Goal: Task Accomplishment & Management: Manage account settings

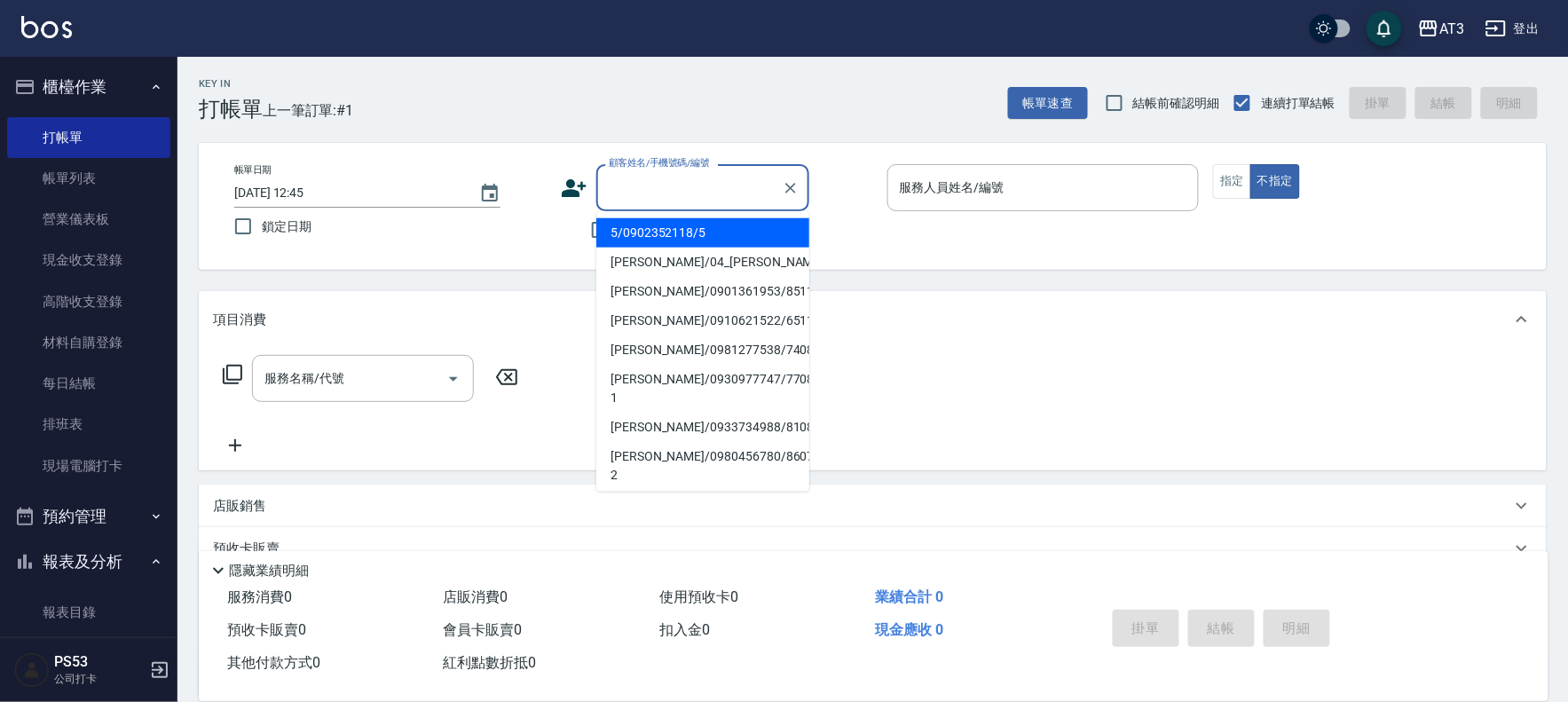
click at [626, 178] on div "顧客姓名/手機號碼/編號 顧客姓名/手機號碼/編號" at bounding box center [703, 188] width 213 height 47
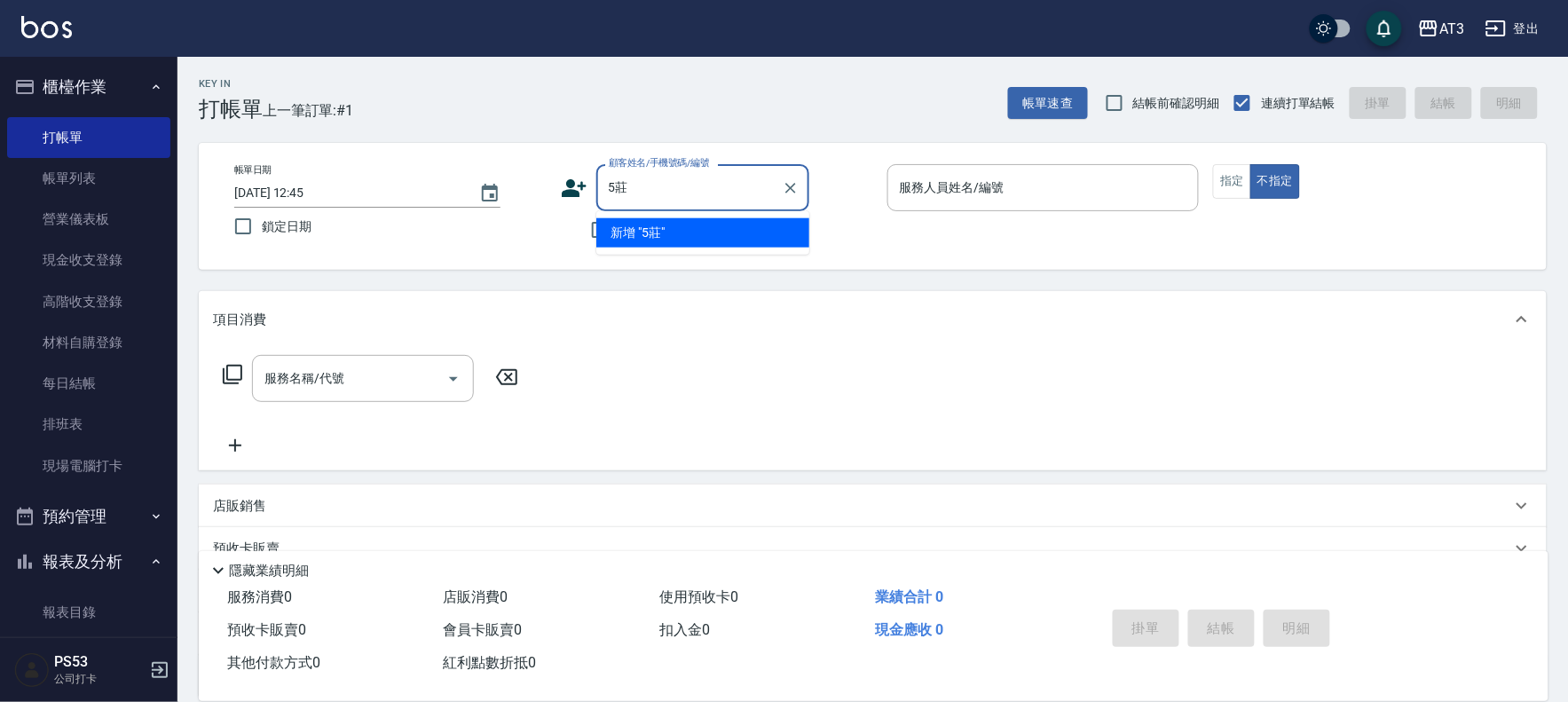
type input "5"
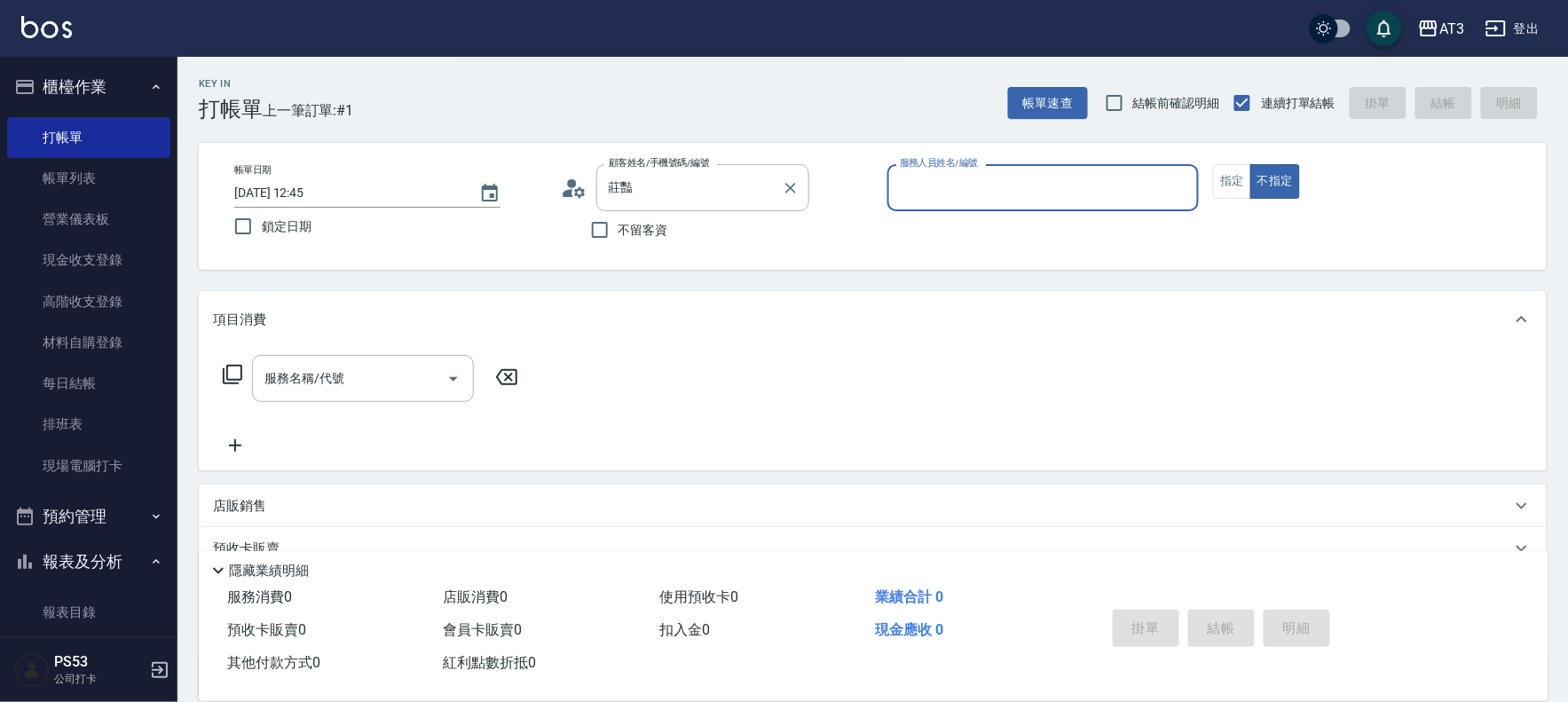
type input "莊豔卿/093818337/0323"
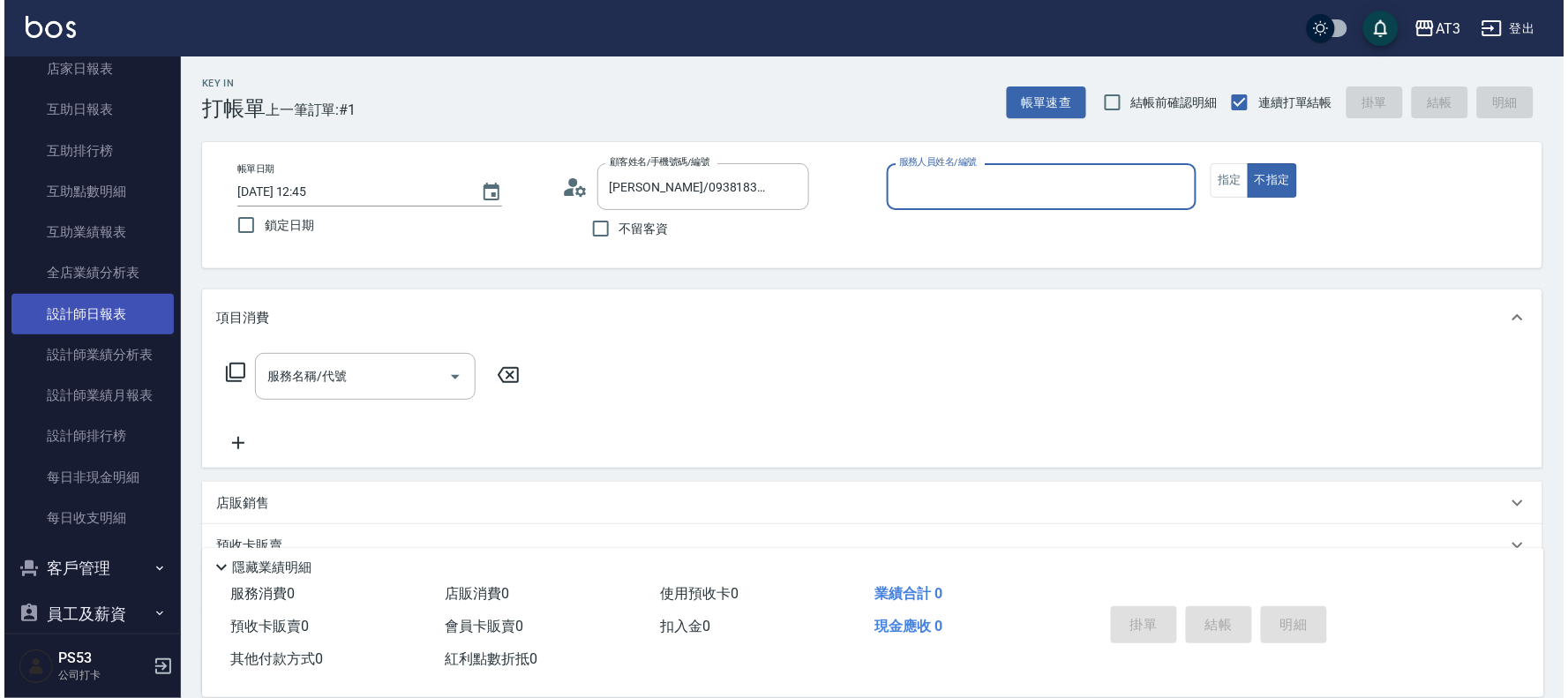
scroll to position [588, 0]
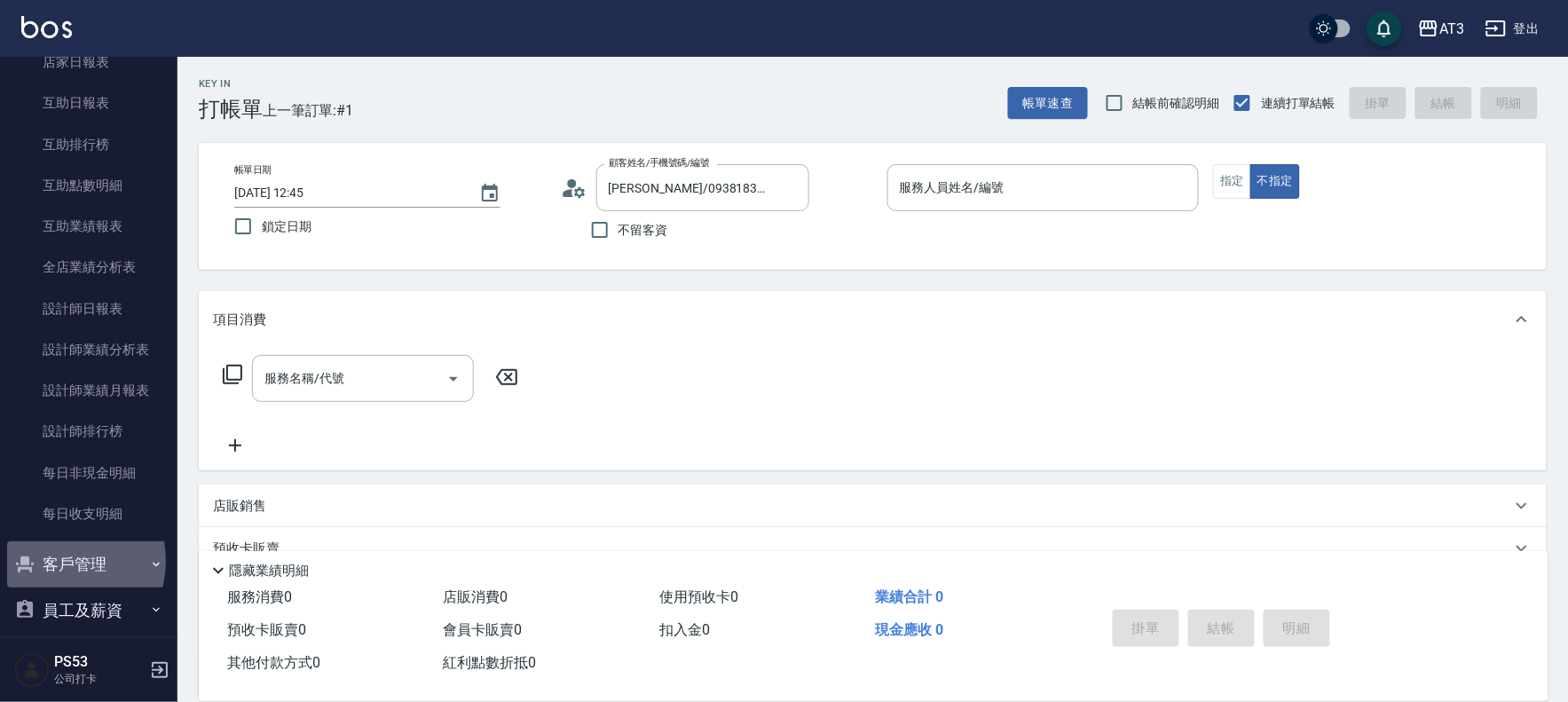
click at [57, 561] on button "客戶管理" at bounding box center [89, 564] width 164 height 46
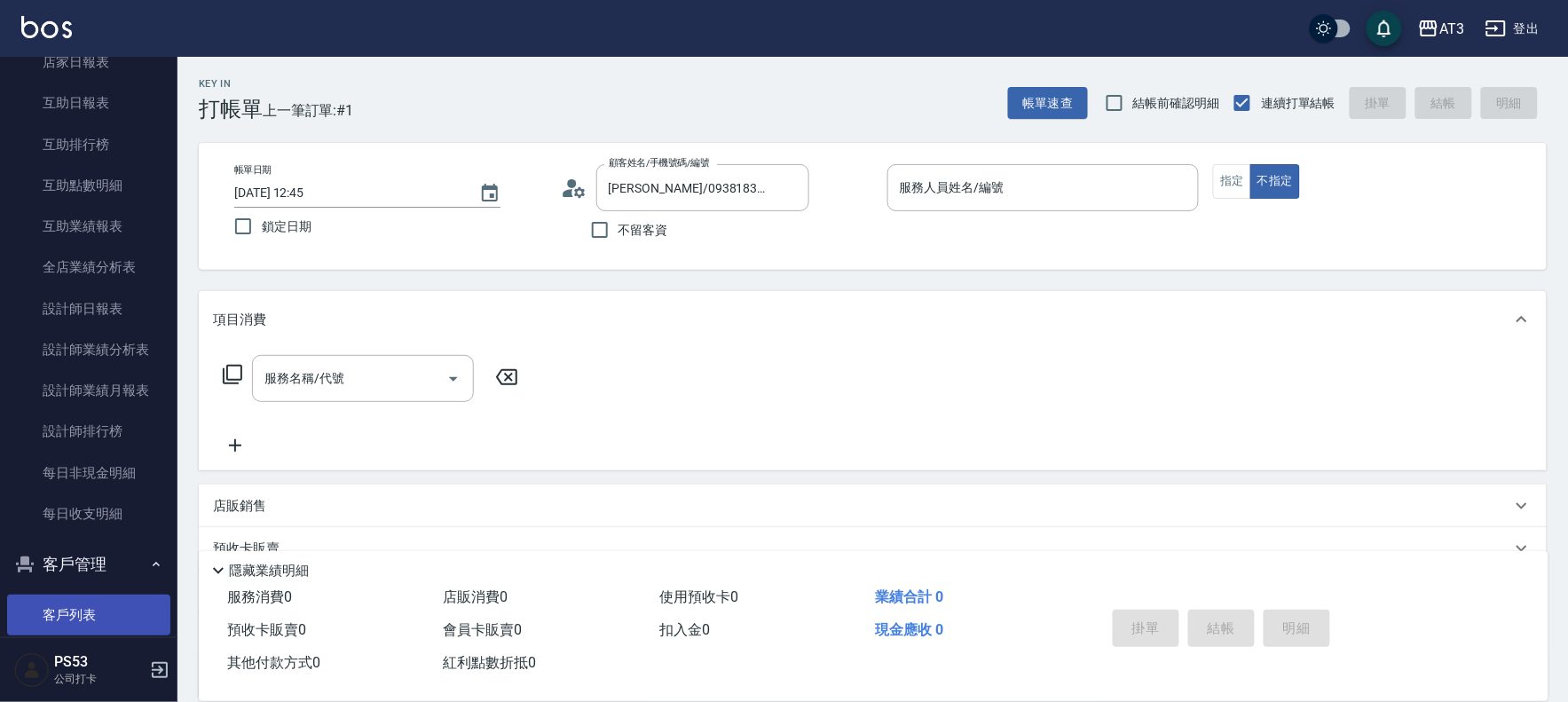
click at [67, 608] on link "客戶列表" at bounding box center [89, 616] width 164 height 41
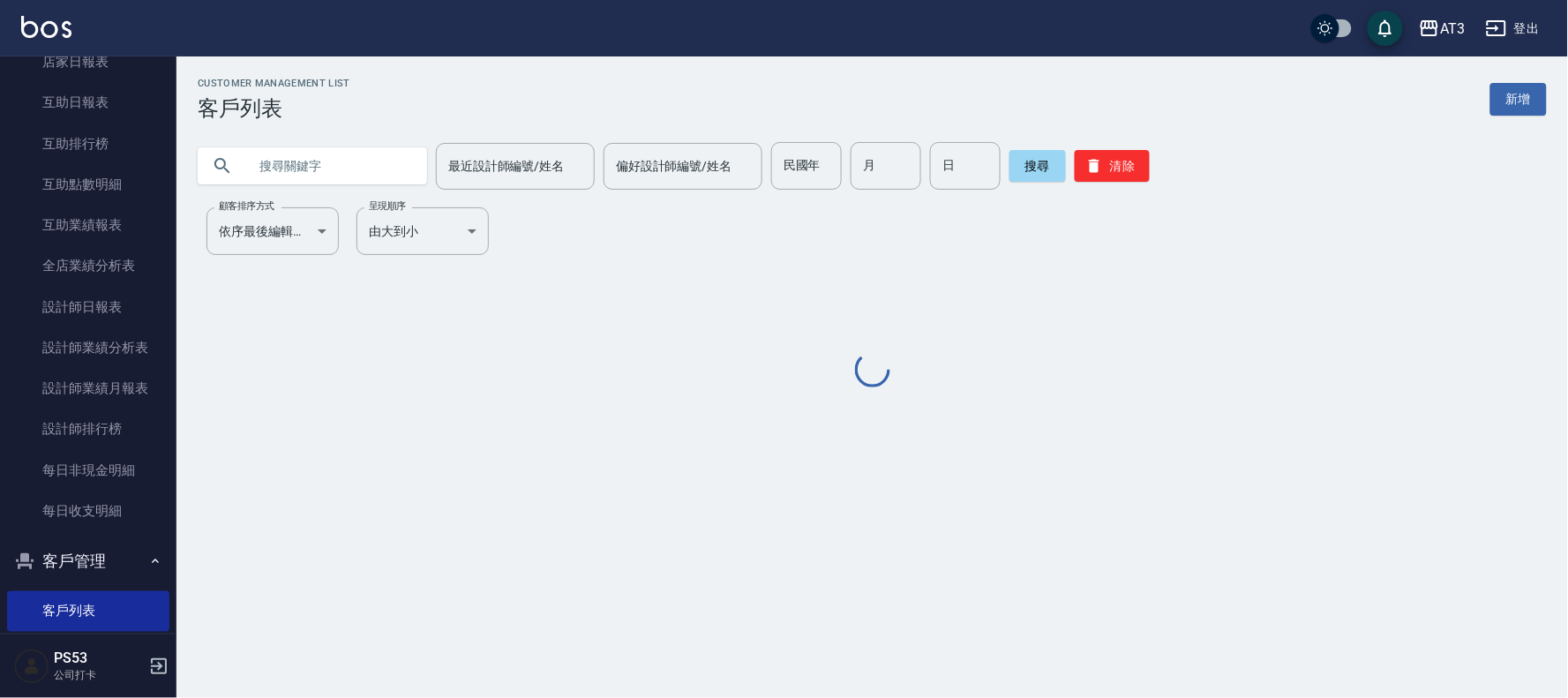
click at [303, 171] on input "text" at bounding box center [330, 166] width 166 height 48
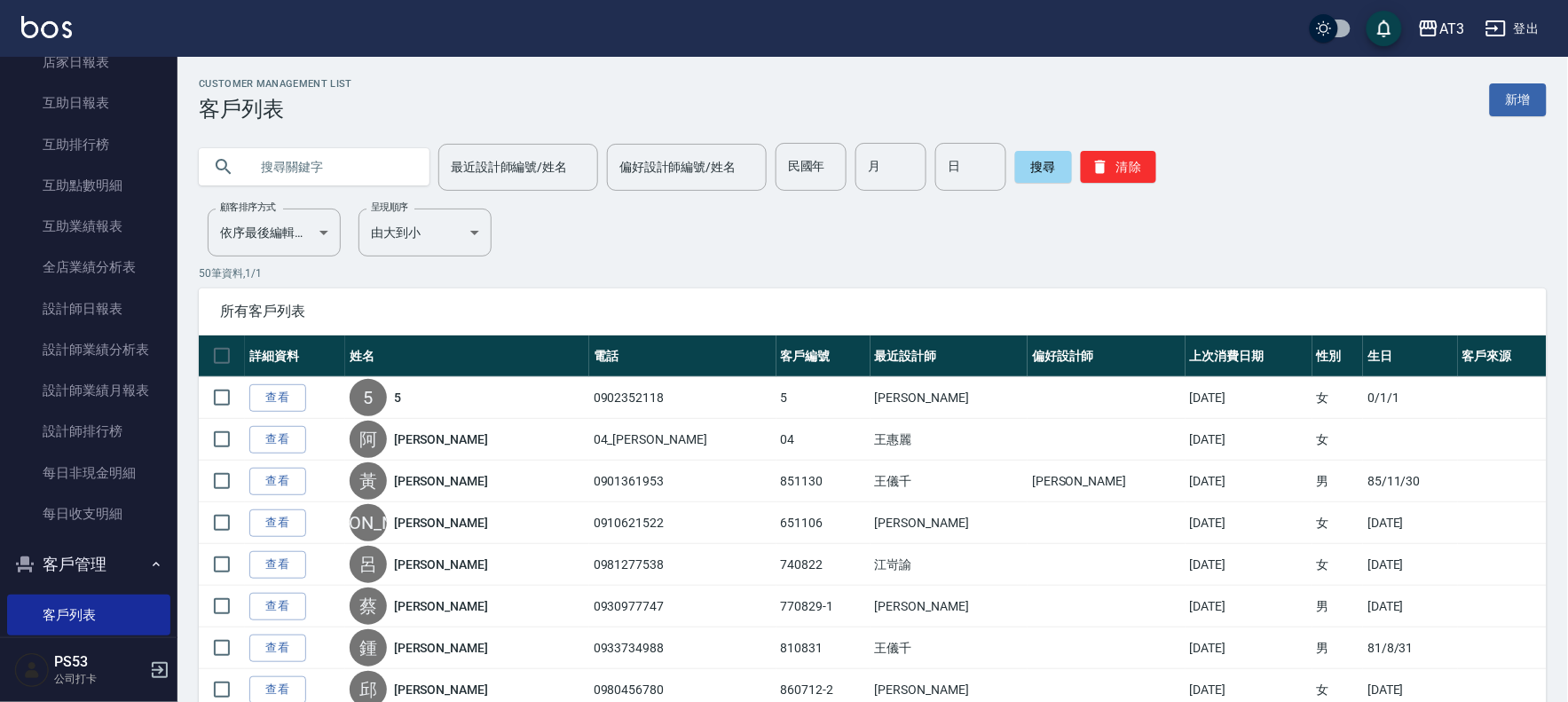
click at [305, 165] on input "text" at bounding box center [332, 167] width 167 height 48
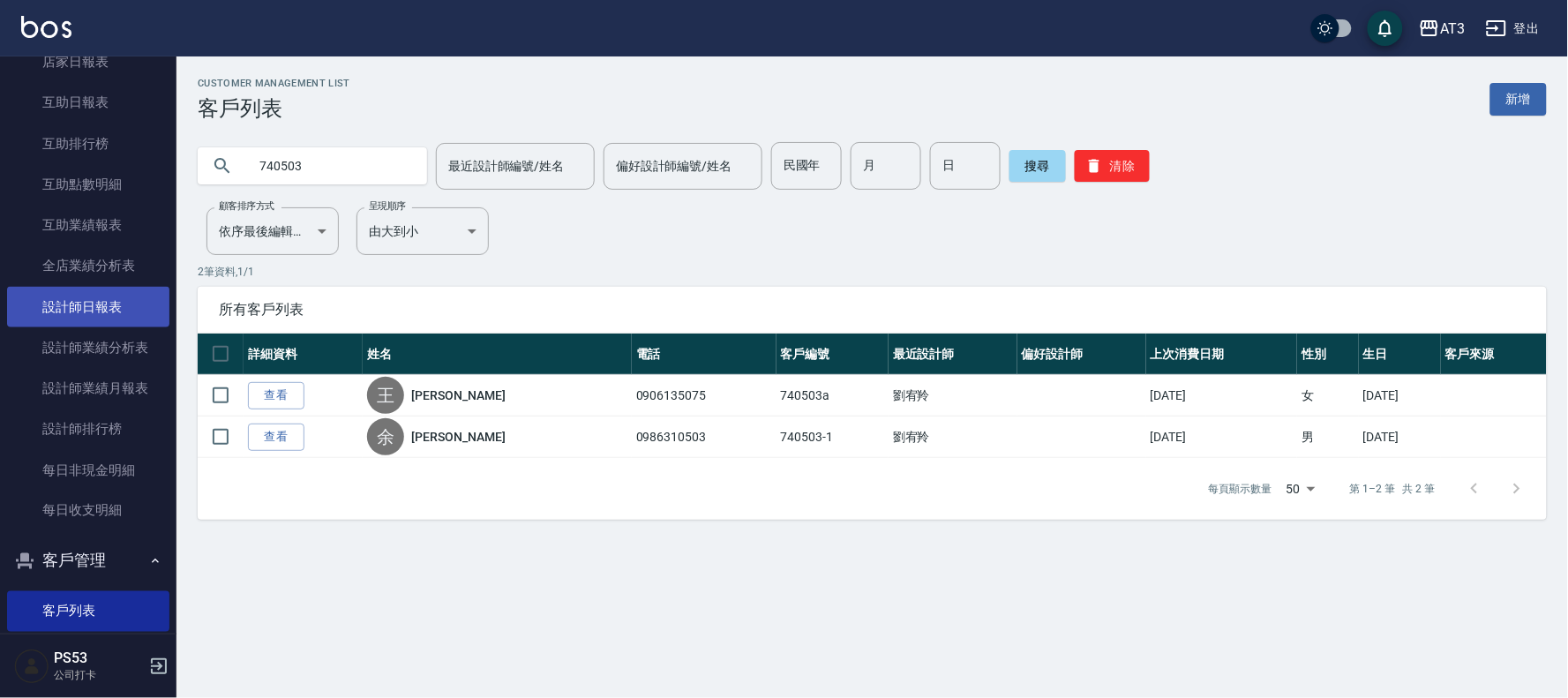
drag, startPoint x: 310, startPoint y: 168, endPoint x: 65, endPoint y: 291, distance: 274.1
click at [65, 291] on div "AT3 登出 櫃檯作業 打帳單 帳單列表 營業儀表板 現金收支登錄 高階收支登錄 材料自購登錄 每日結帳 排班表 現場電腦打卡 預約管理 預約管理 單日預約紀…" at bounding box center [784, 349] width 1568 height 698
type input "莊豔"
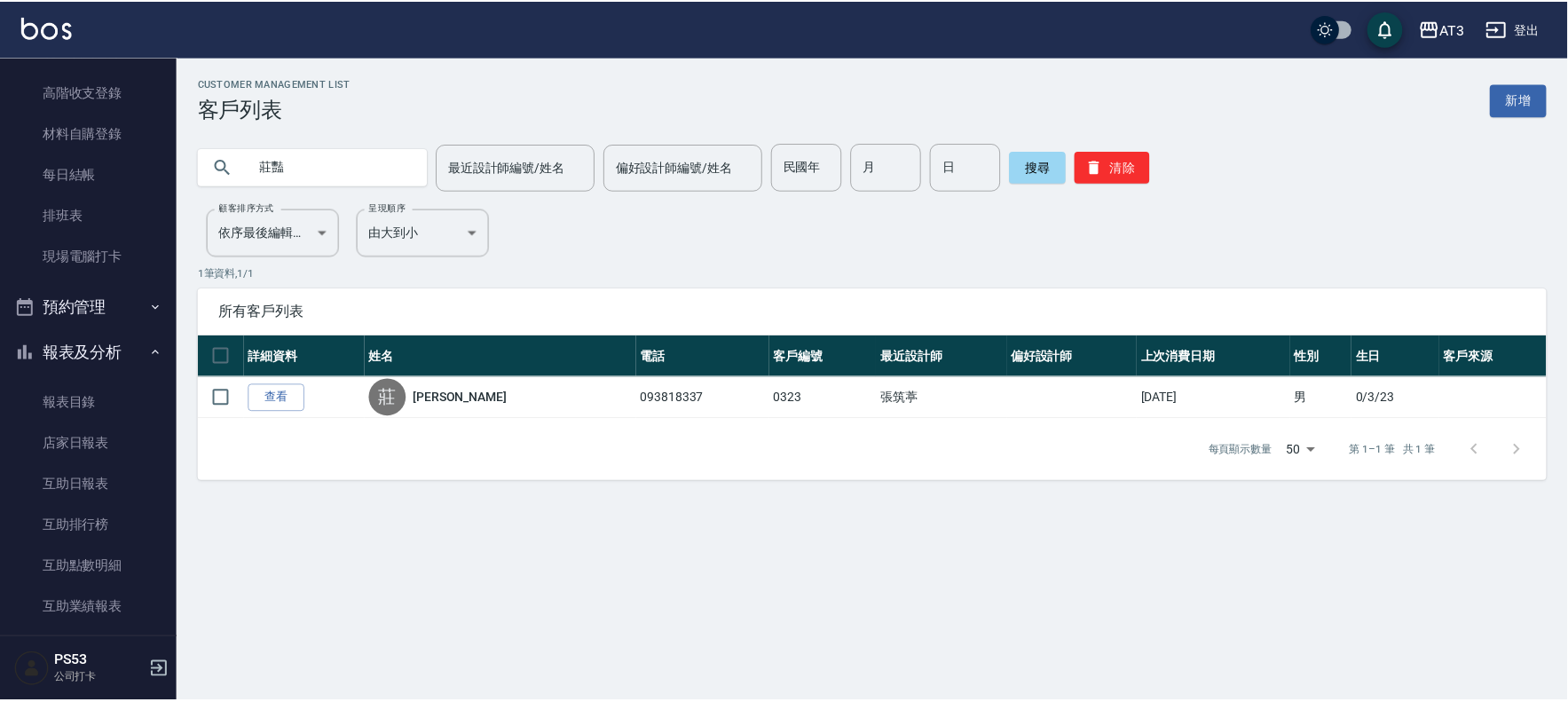
scroll to position [197, 0]
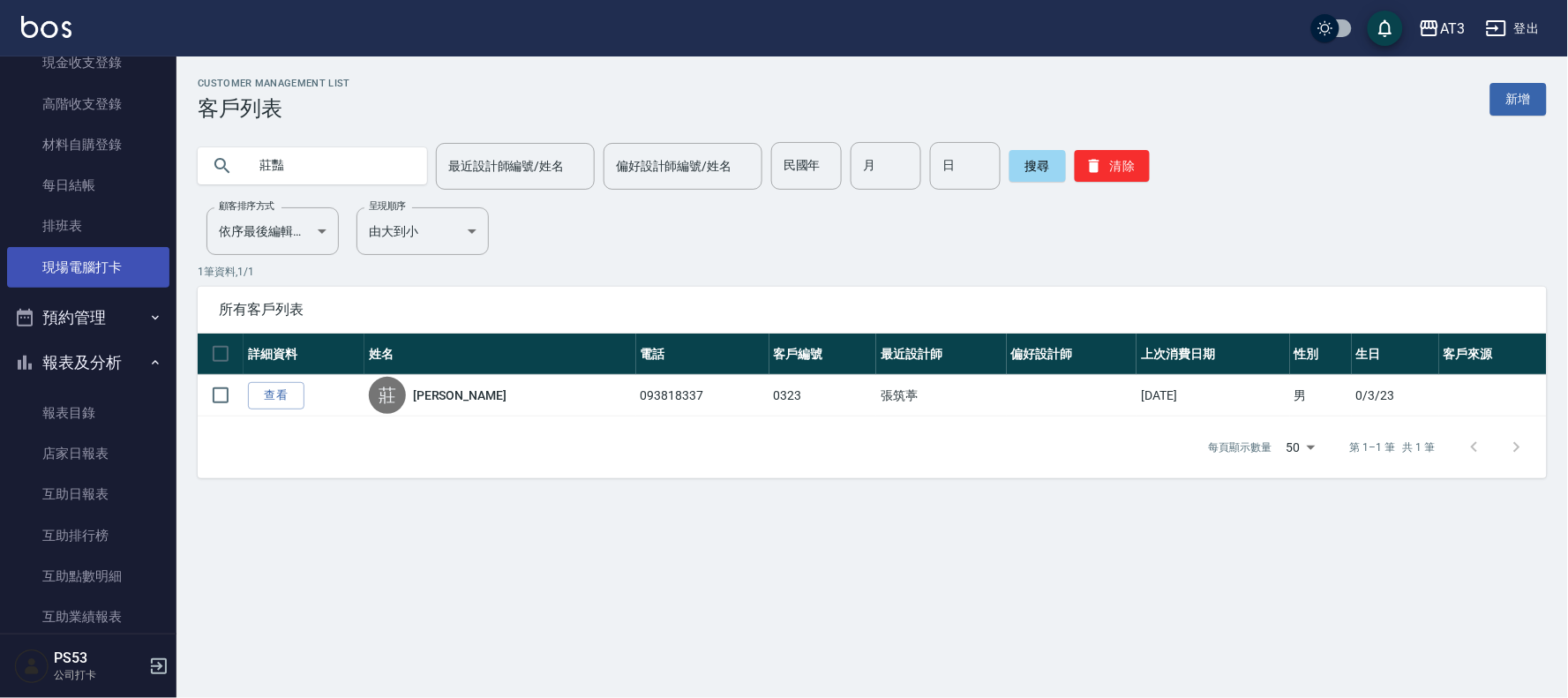
click at [106, 274] on link "現場電腦打卡" at bounding box center [89, 267] width 163 height 41
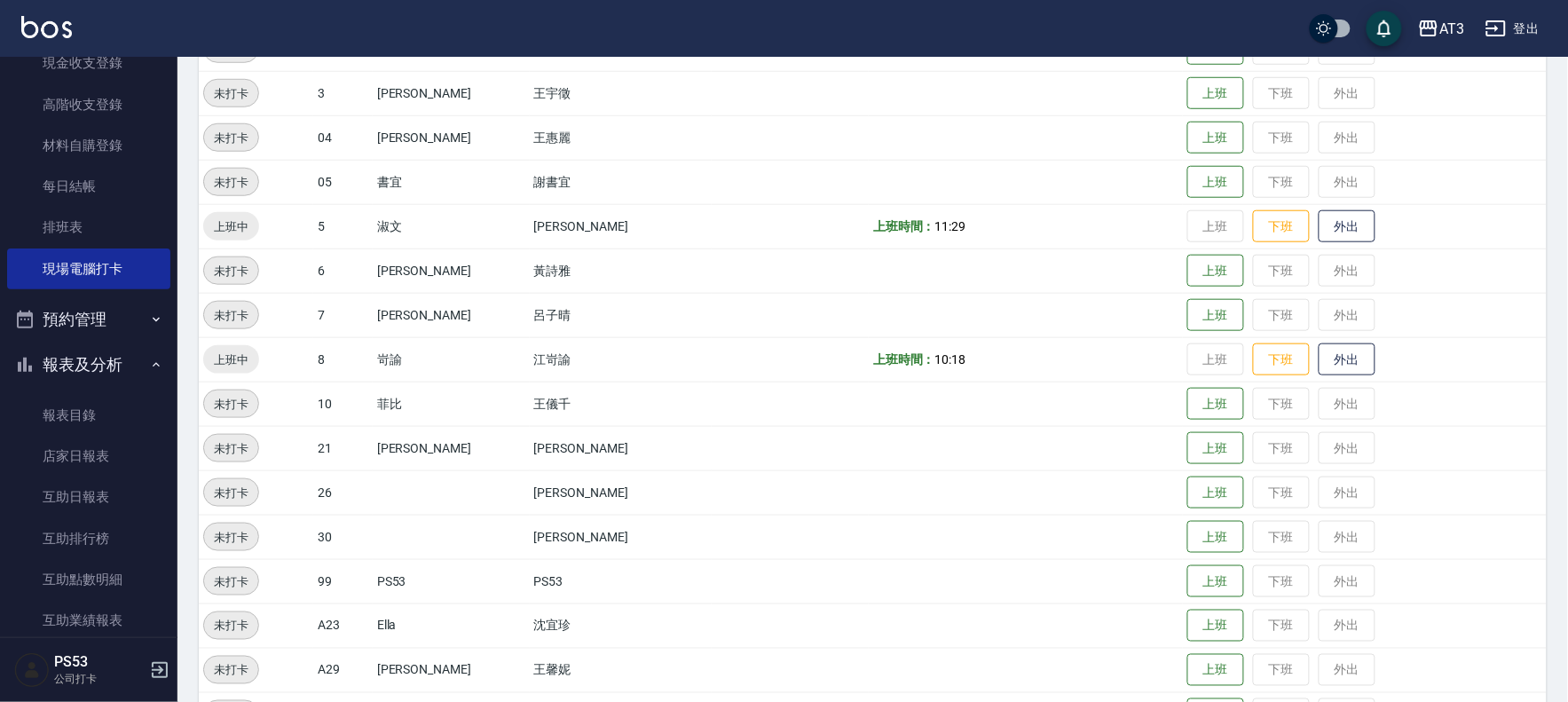
scroll to position [394, 0]
click at [1190, 277] on button "上班" at bounding box center [1216, 270] width 57 height 31
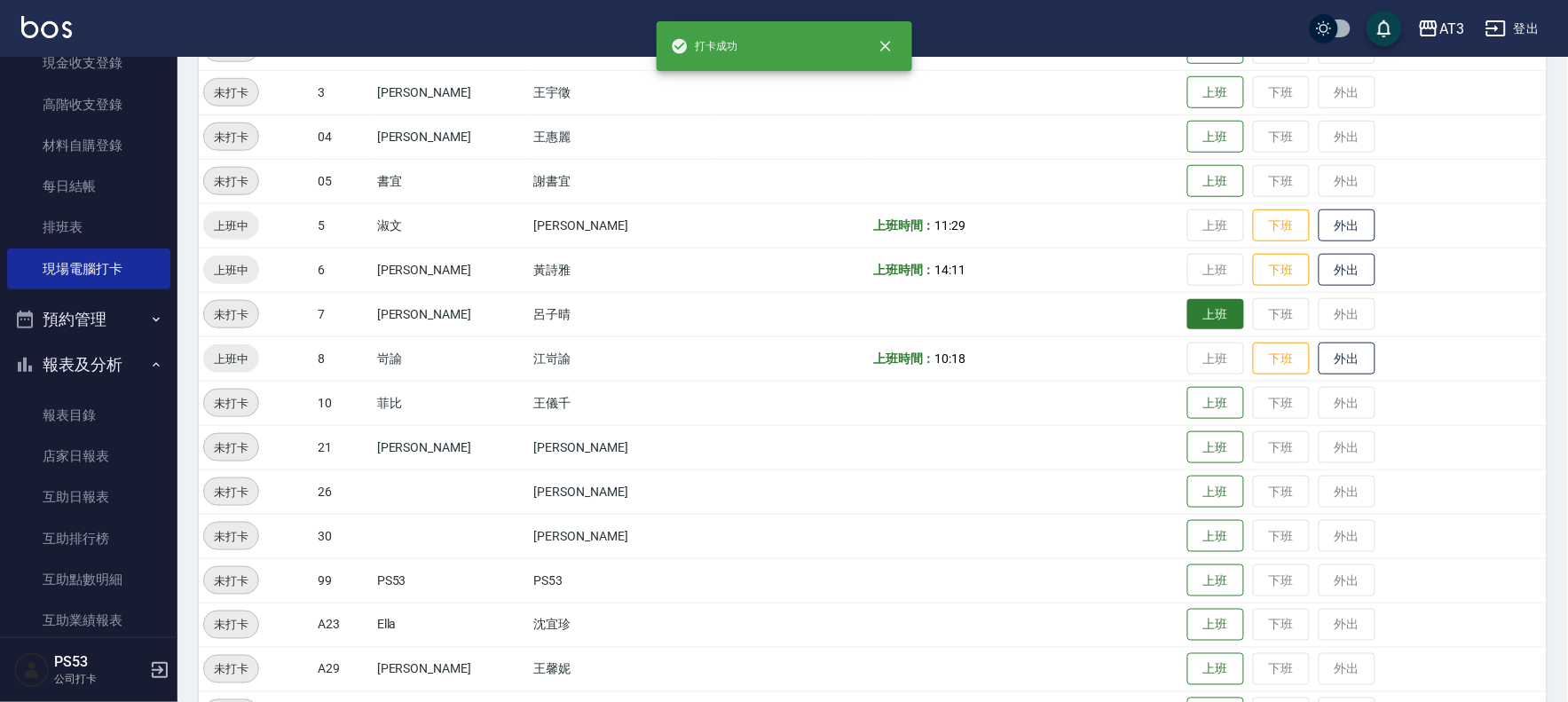
click at [1198, 313] on button "上班" at bounding box center [1216, 314] width 57 height 31
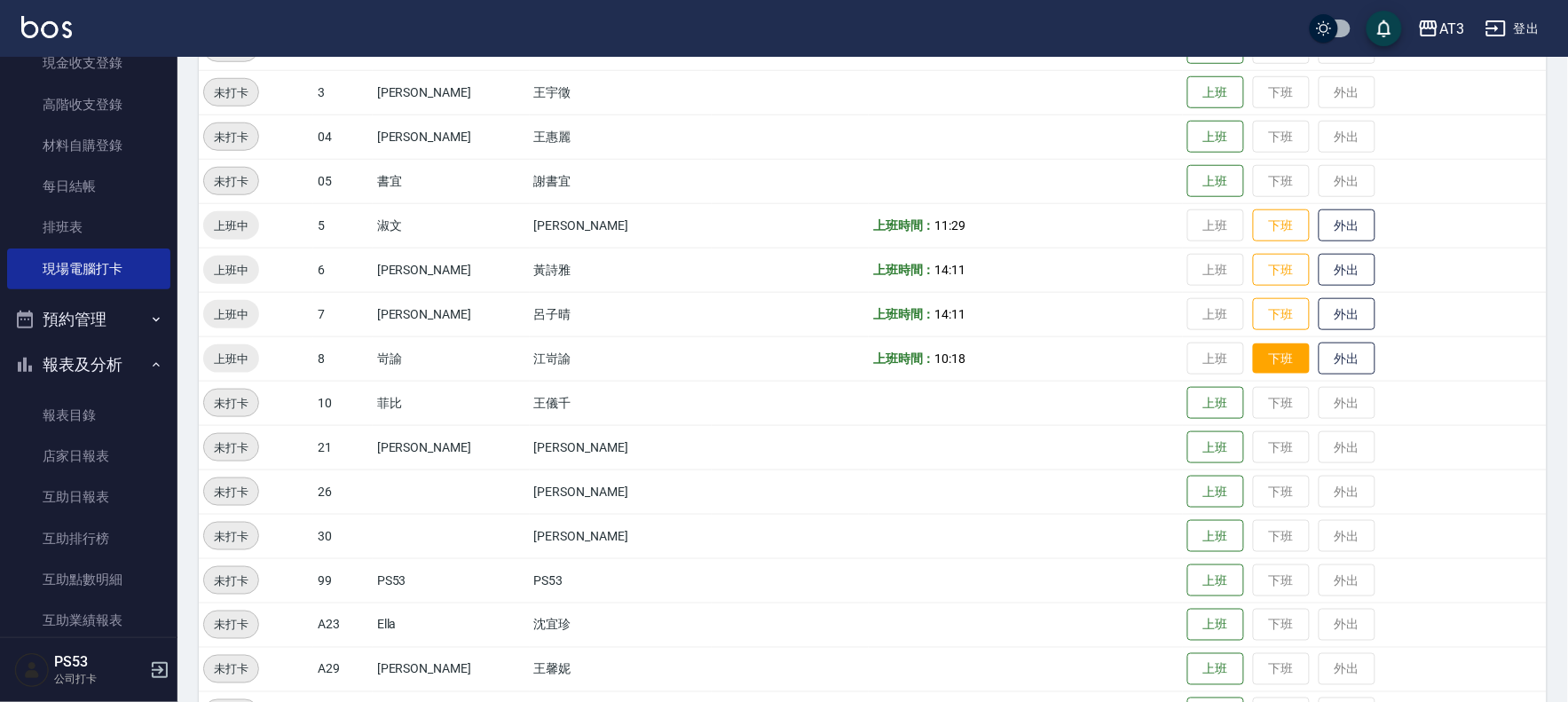
click at [1253, 363] on button "下班" at bounding box center [1281, 359] width 57 height 31
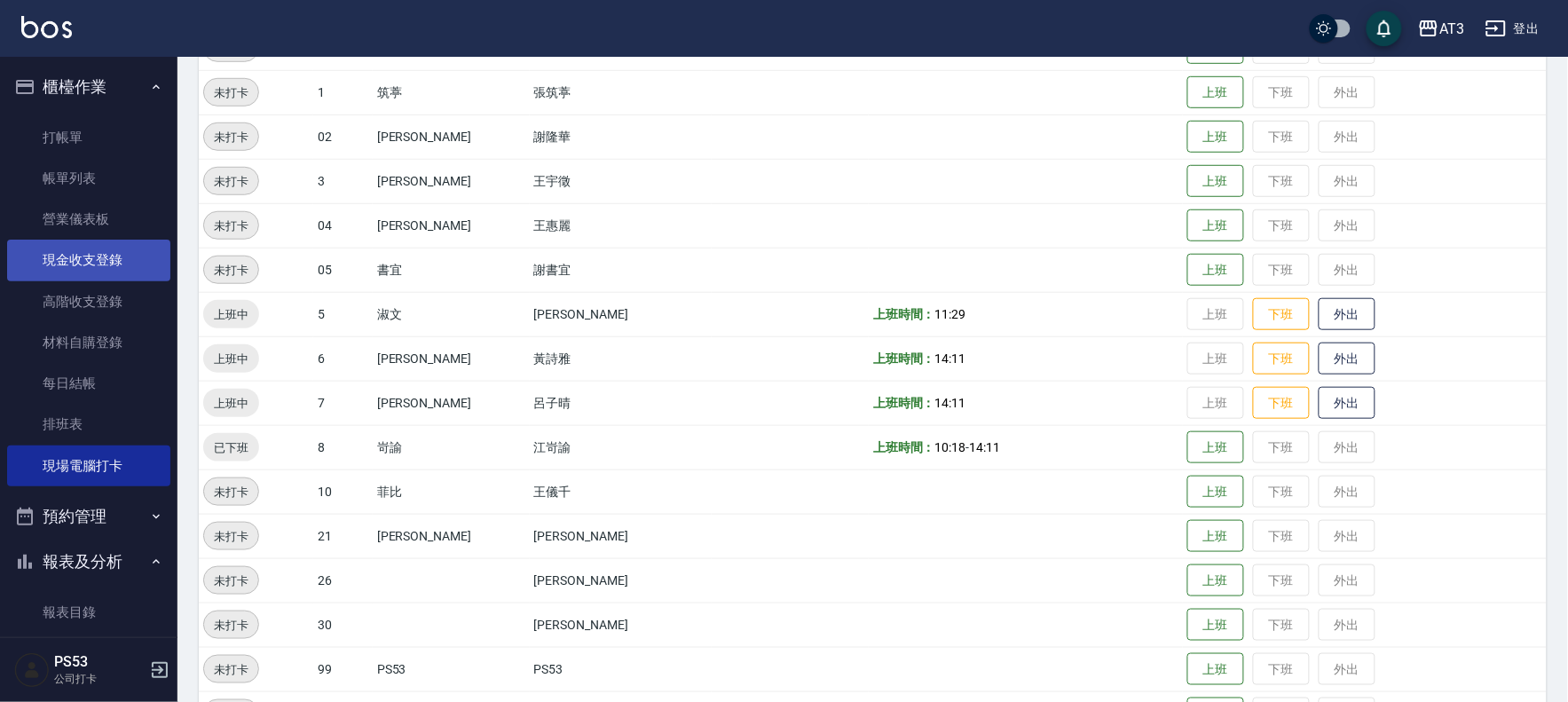
scroll to position [296, 0]
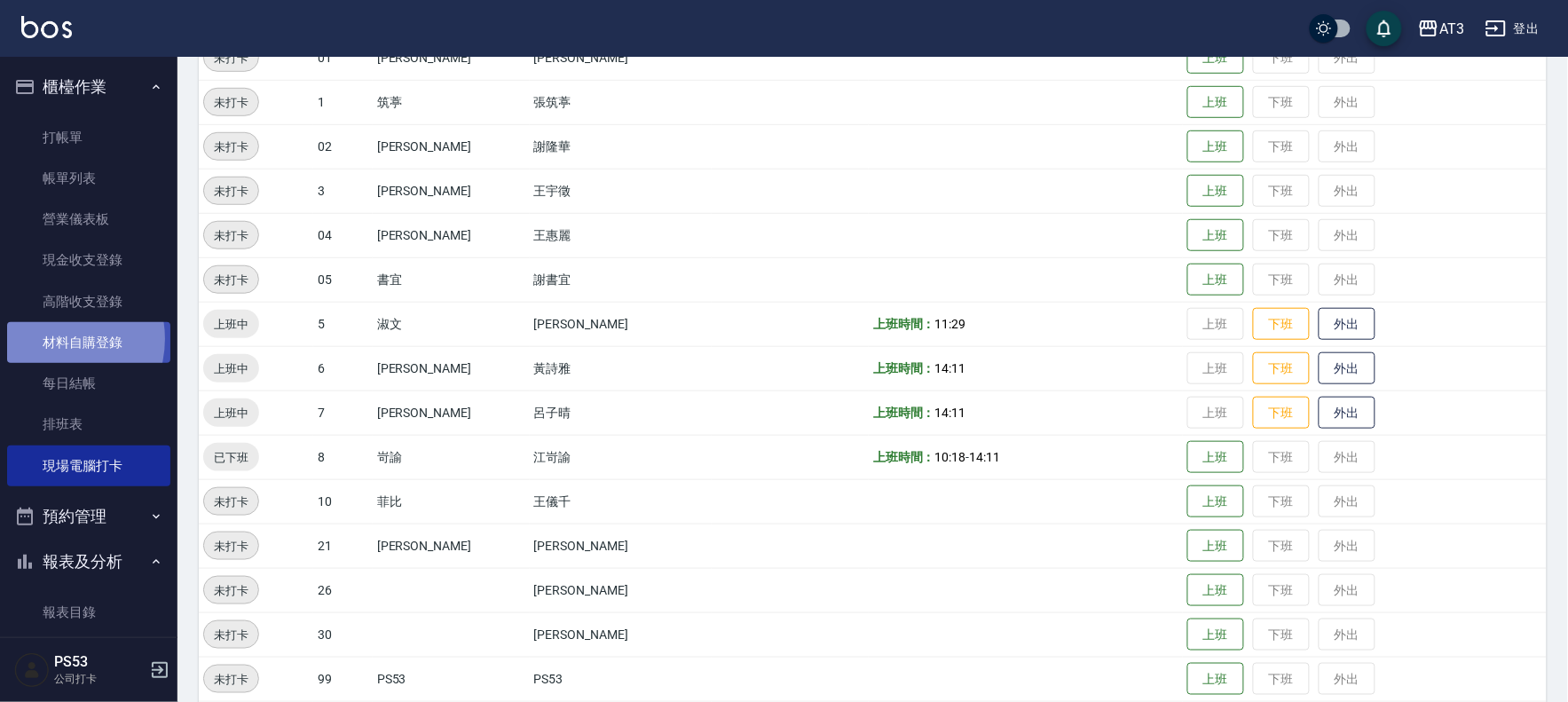
click at [51, 339] on link "材料自購登錄" at bounding box center [89, 343] width 164 height 41
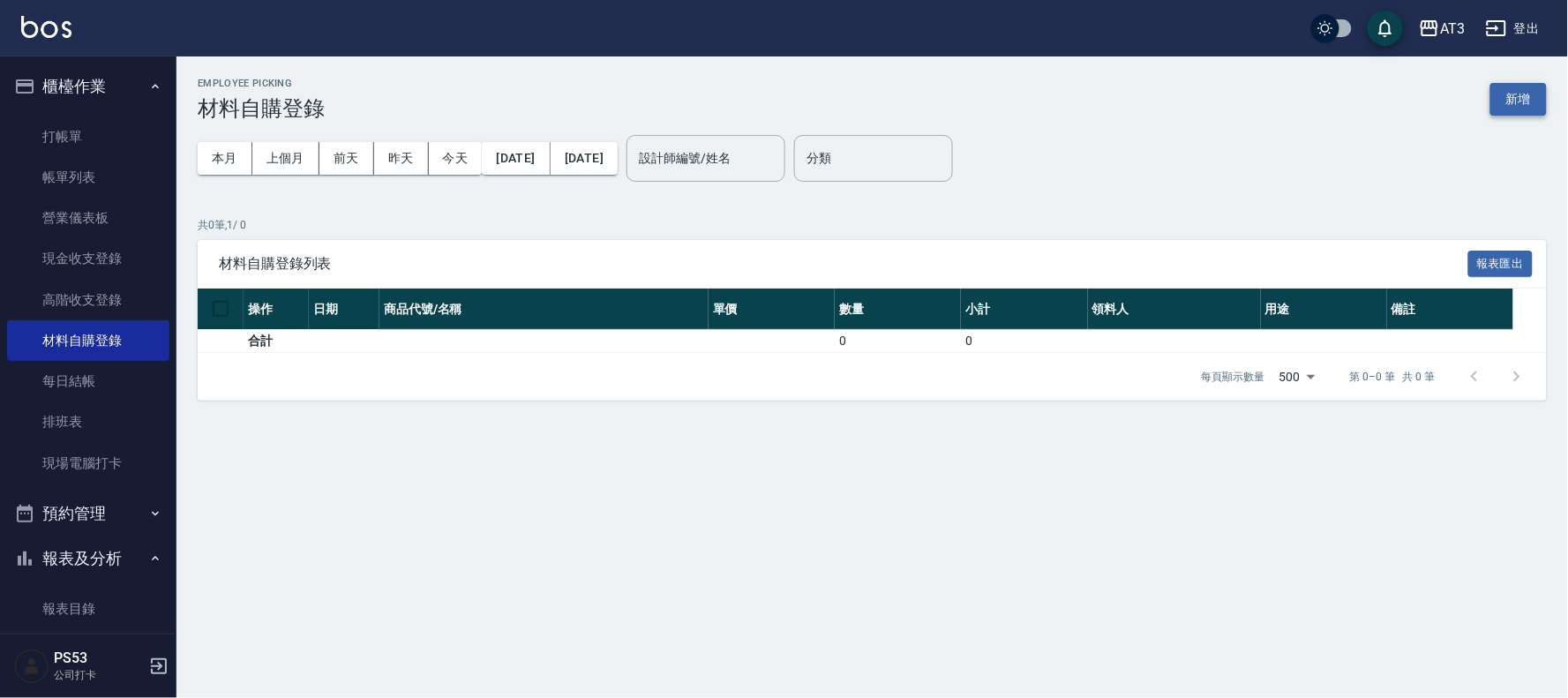
click at [1511, 87] on button "新增" at bounding box center [1518, 99] width 56 height 32
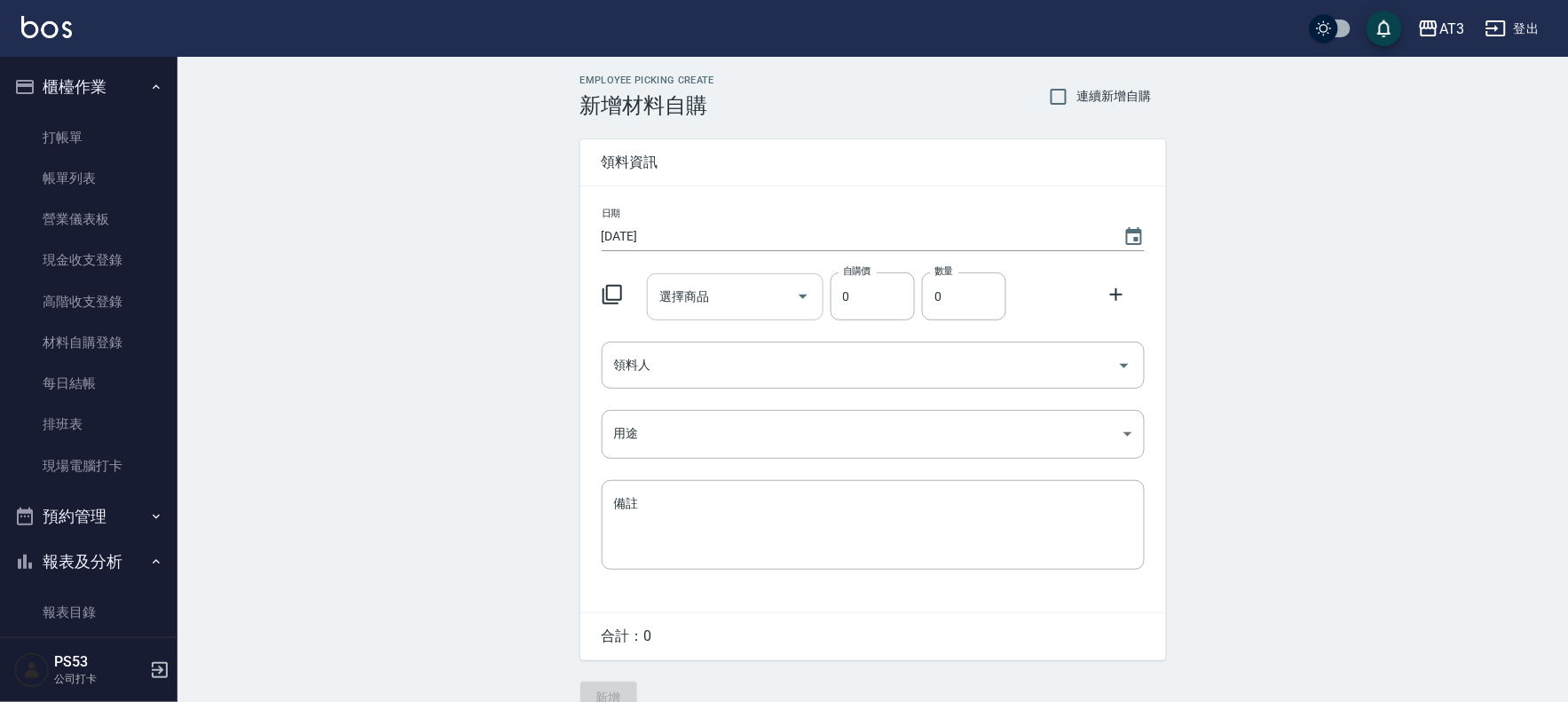
click at [678, 298] on div "選擇商品 選擇商品" at bounding box center [735, 297] width 177 height 47
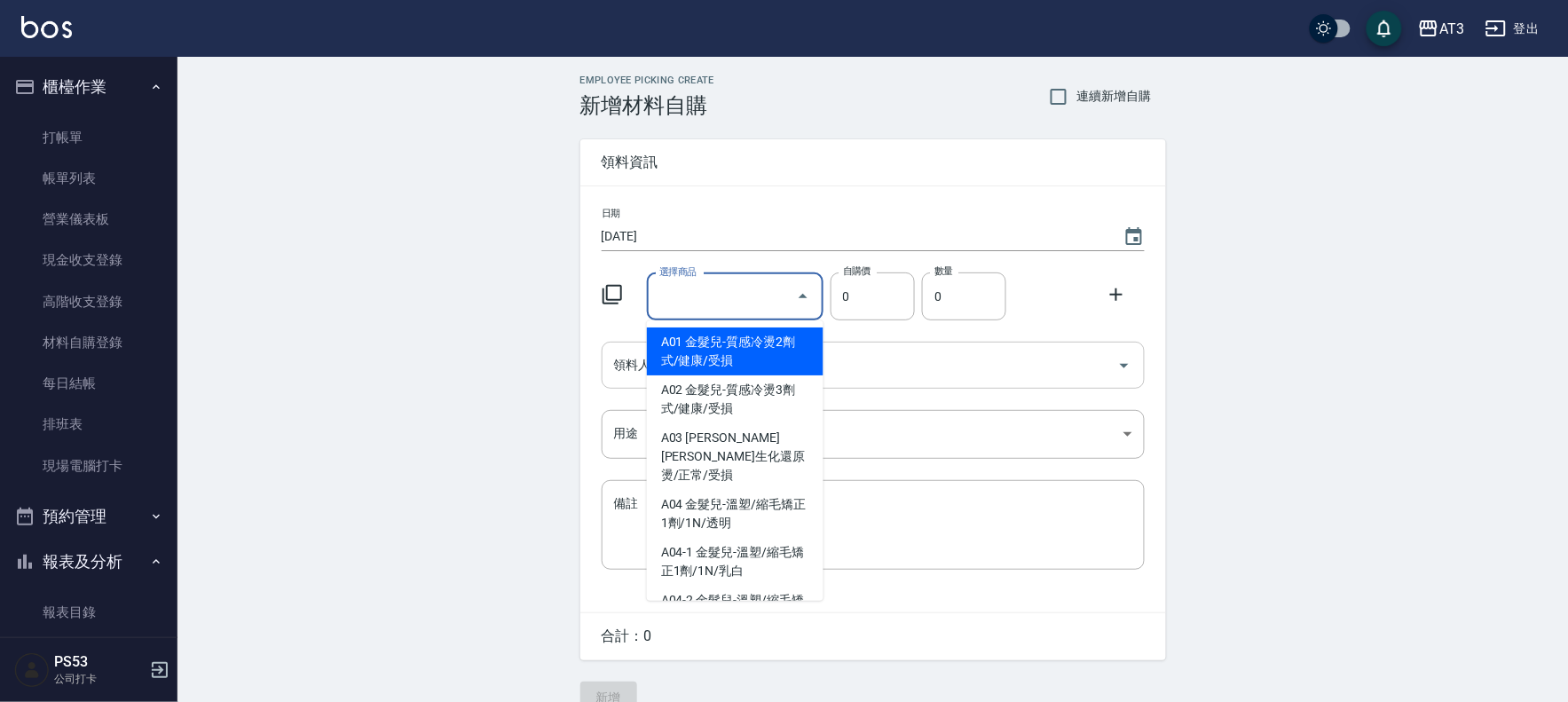
click at [623, 351] on div "領料人 領料人" at bounding box center [873, 365] width 543 height 47
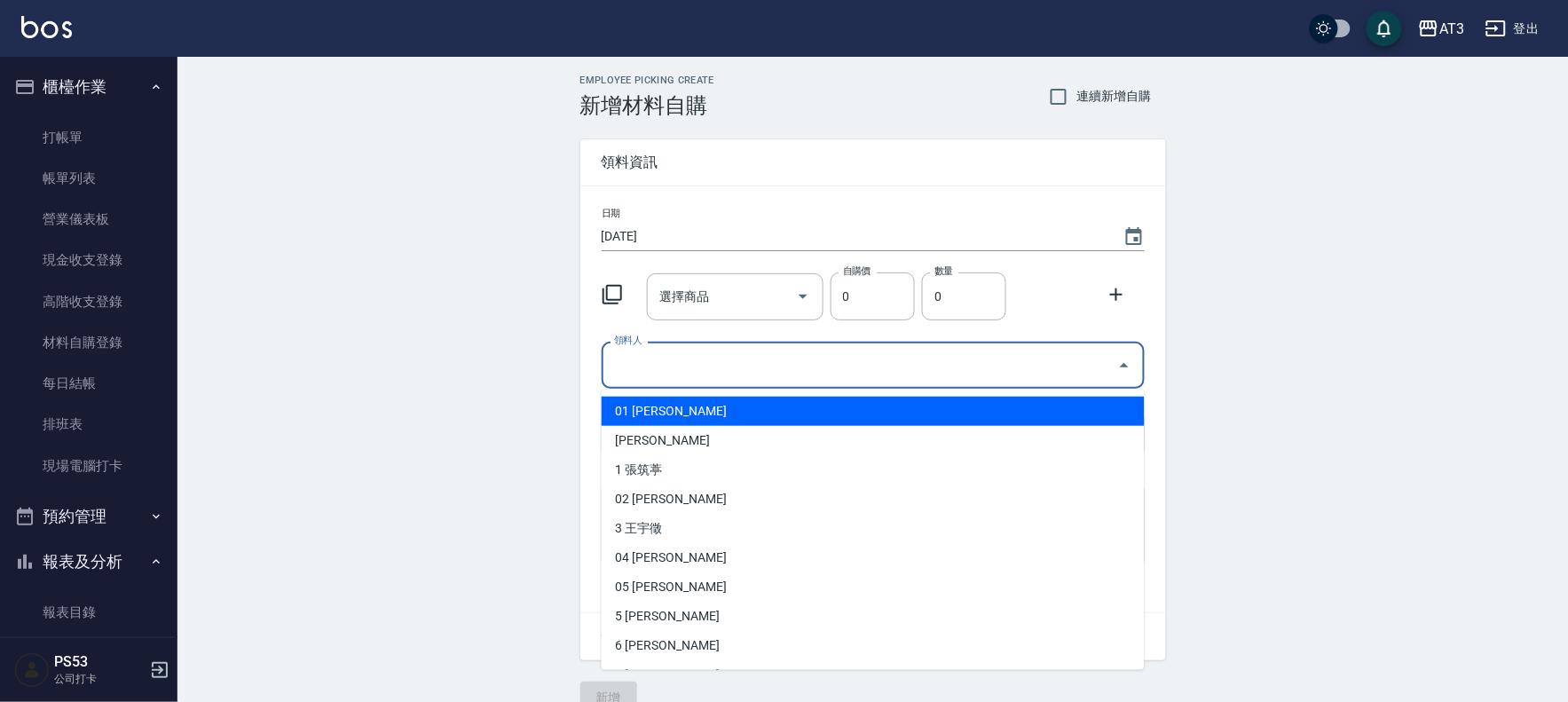
click at [627, 311] on div "選擇商品 選擇商品 自購價 0 自購價 數量 0 數量" at bounding box center [870, 293] width 550 height 55
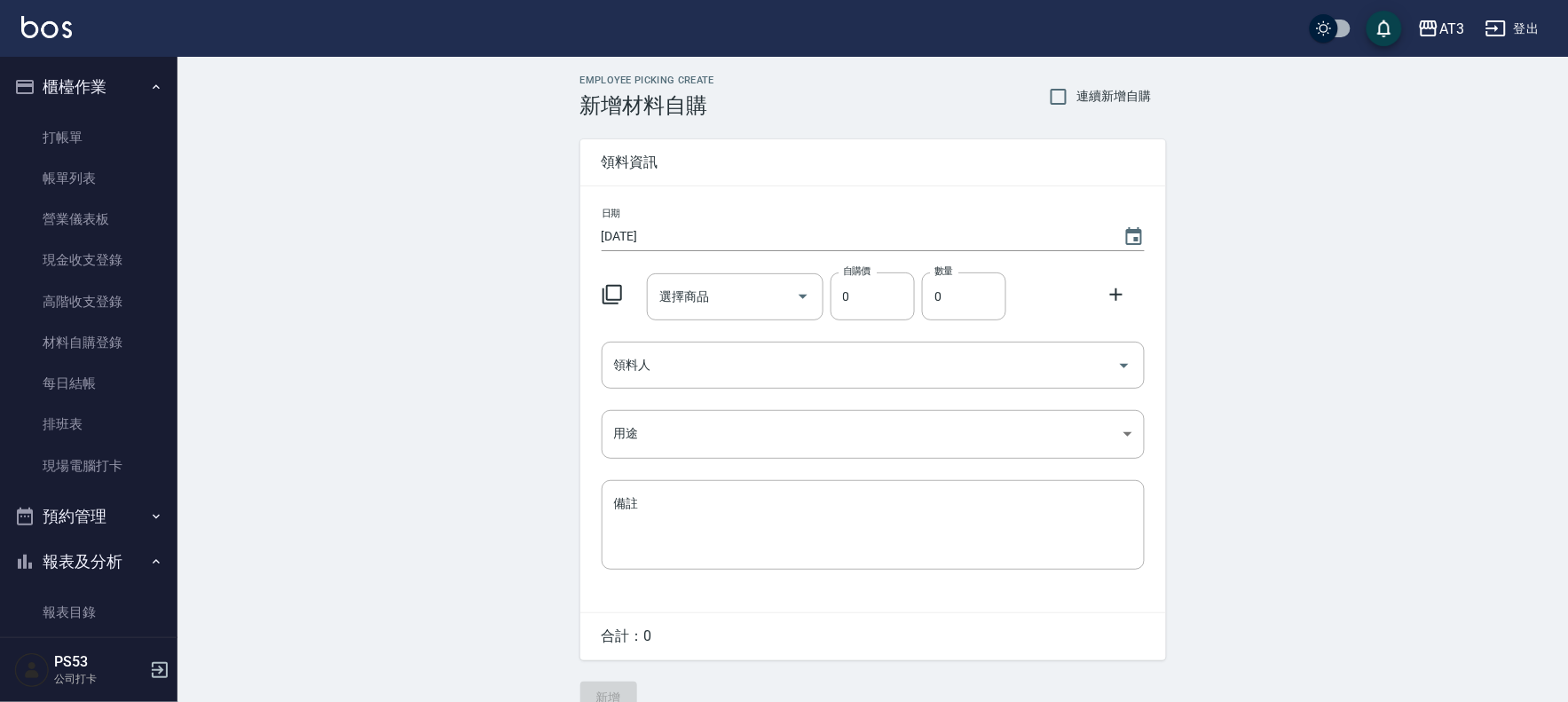
click at [609, 291] on icon at bounding box center [612, 295] width 21 height 21
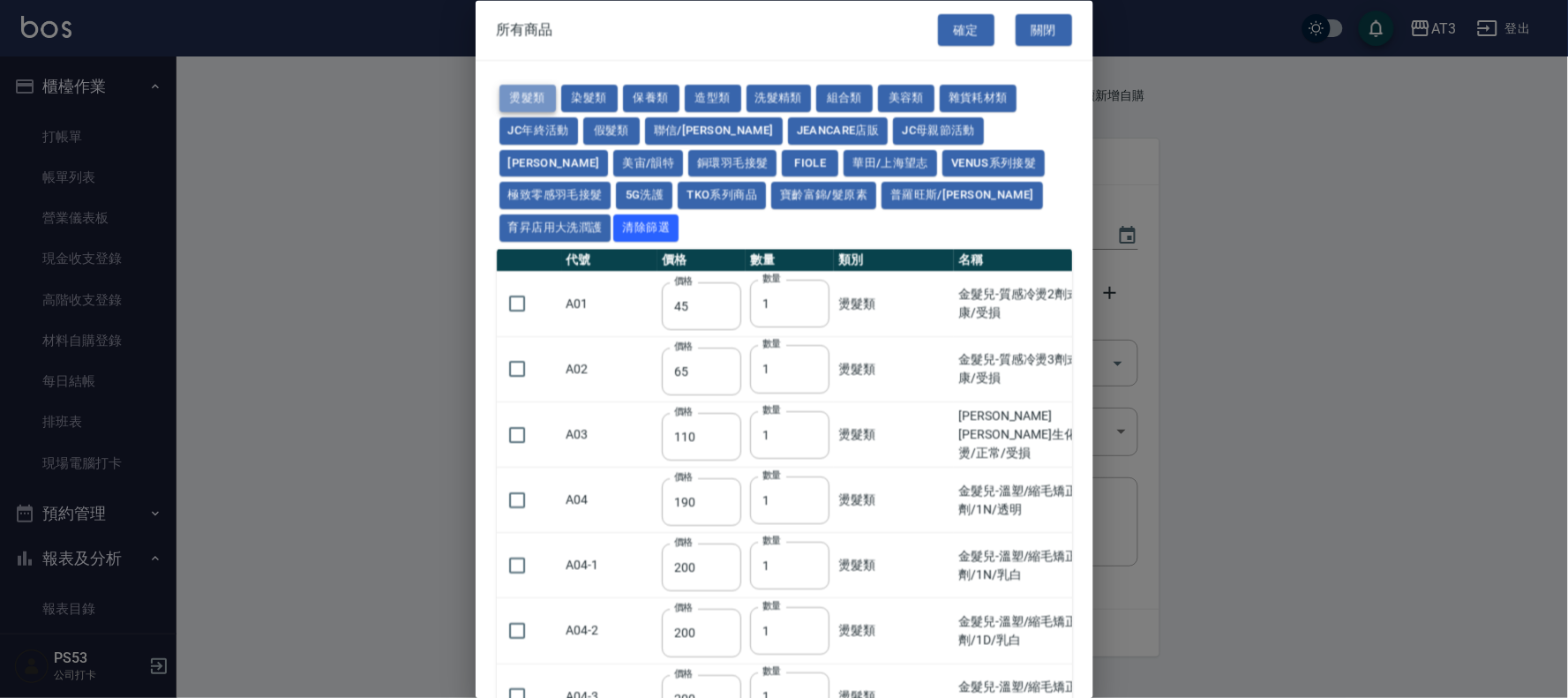
click at [522, 90] on button "燙髮類" at bounding box center [527, 100] width 56 height 28
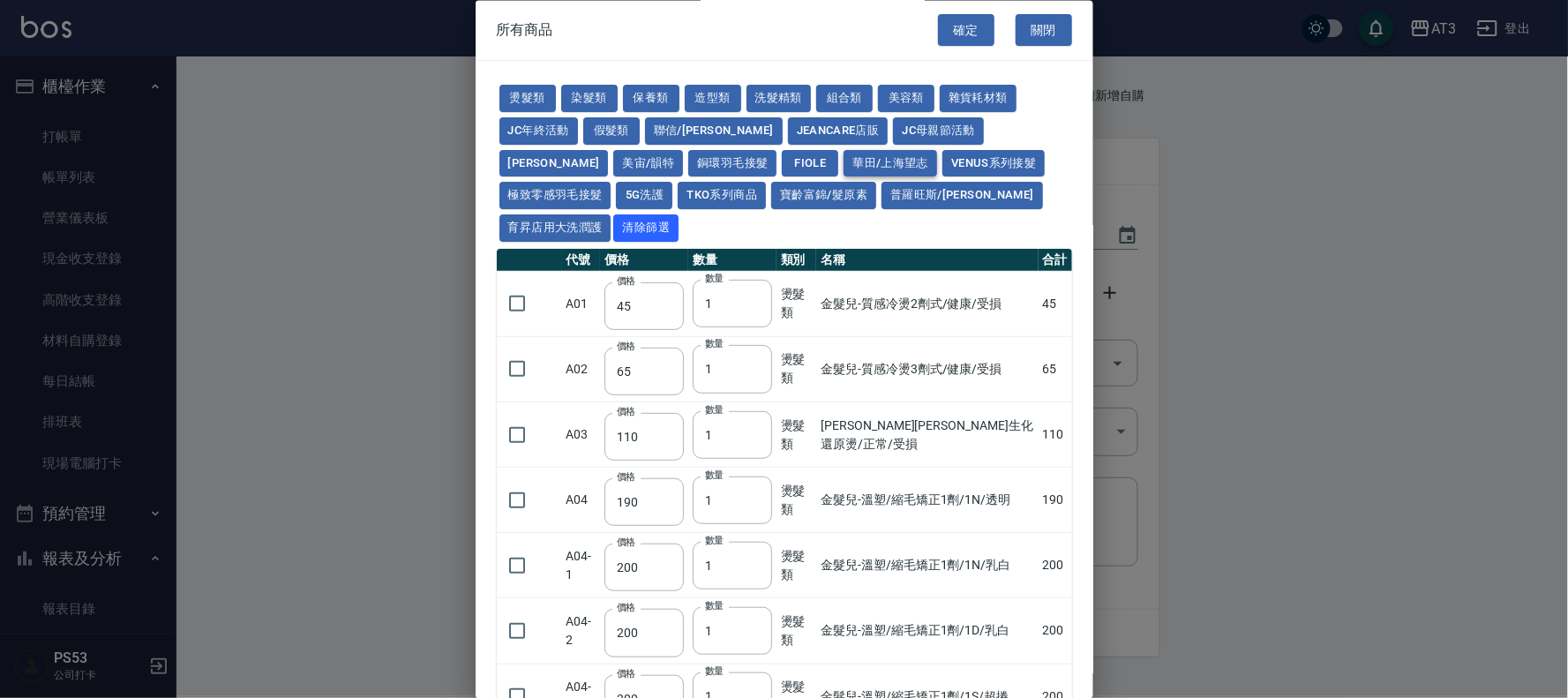
click at [844, 156] on button "華田/上海望志" at bounding box center [890, 164] width 93 height 28
type input "490"
type input "406"
type input "450"
type input "350"
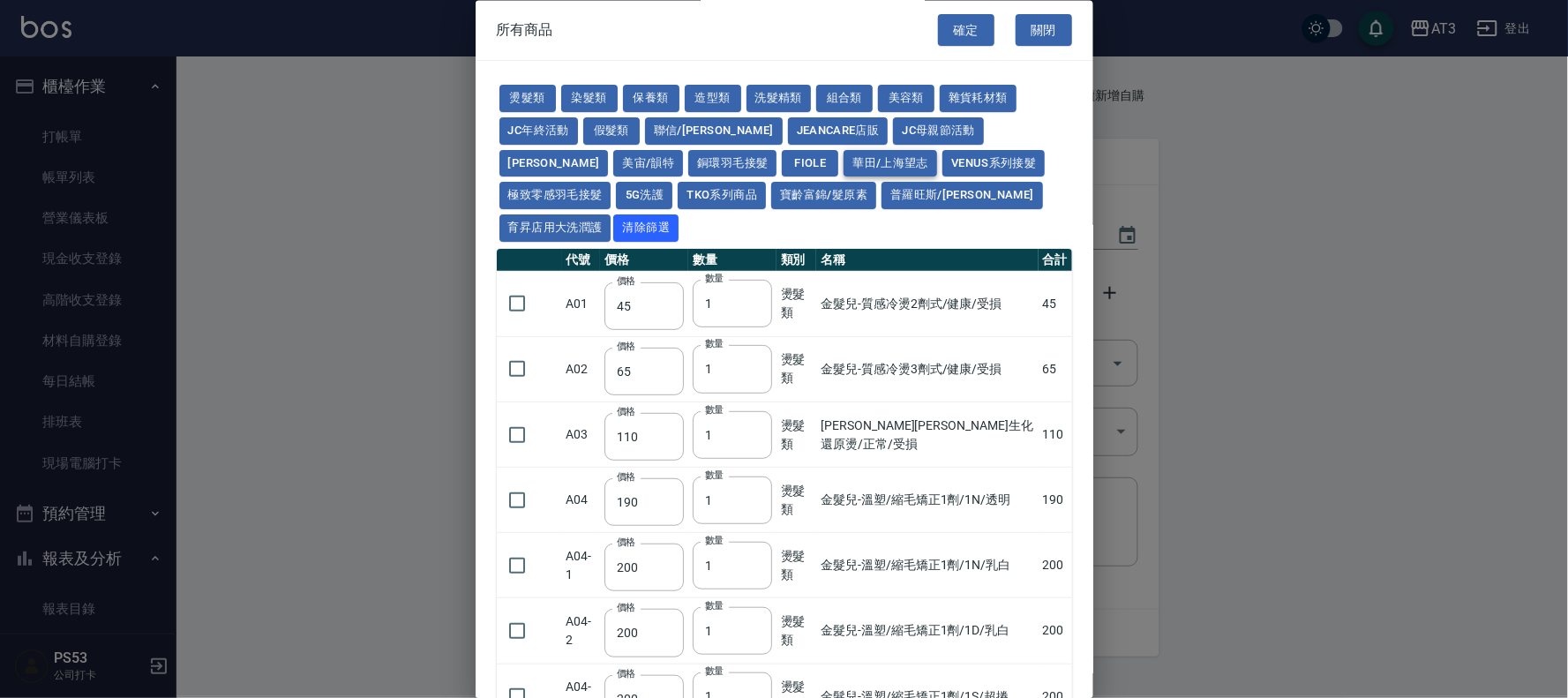
type input "500"
type input "450"
type input "3220"
type input "450"
type input "490"
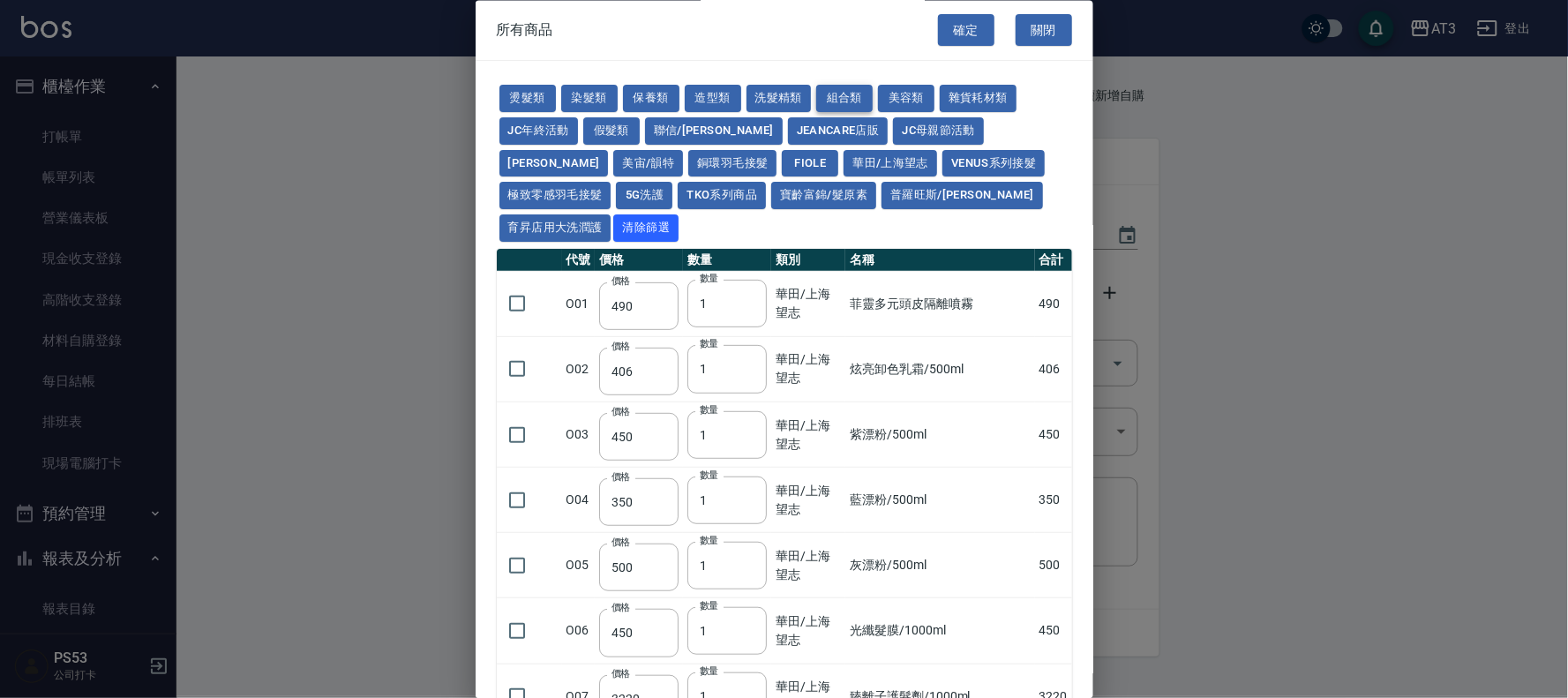
click at [852, 92] on button "組合類" at bounding box center [844, 100] width 56 height 28
type input "450"
type input "512"
type input "367"
type input "450"
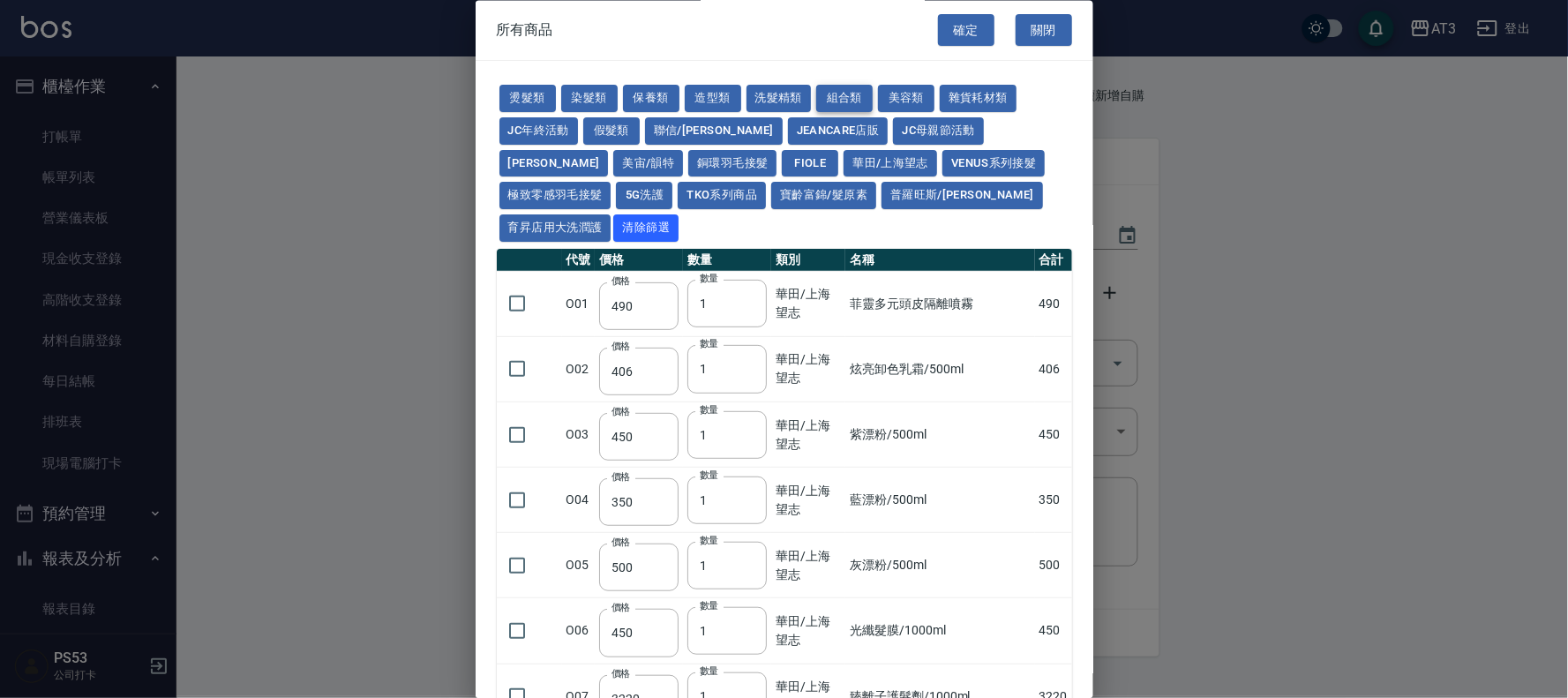
type input "400"
type input "300"
type input "600"
type input "360"
type input "150"
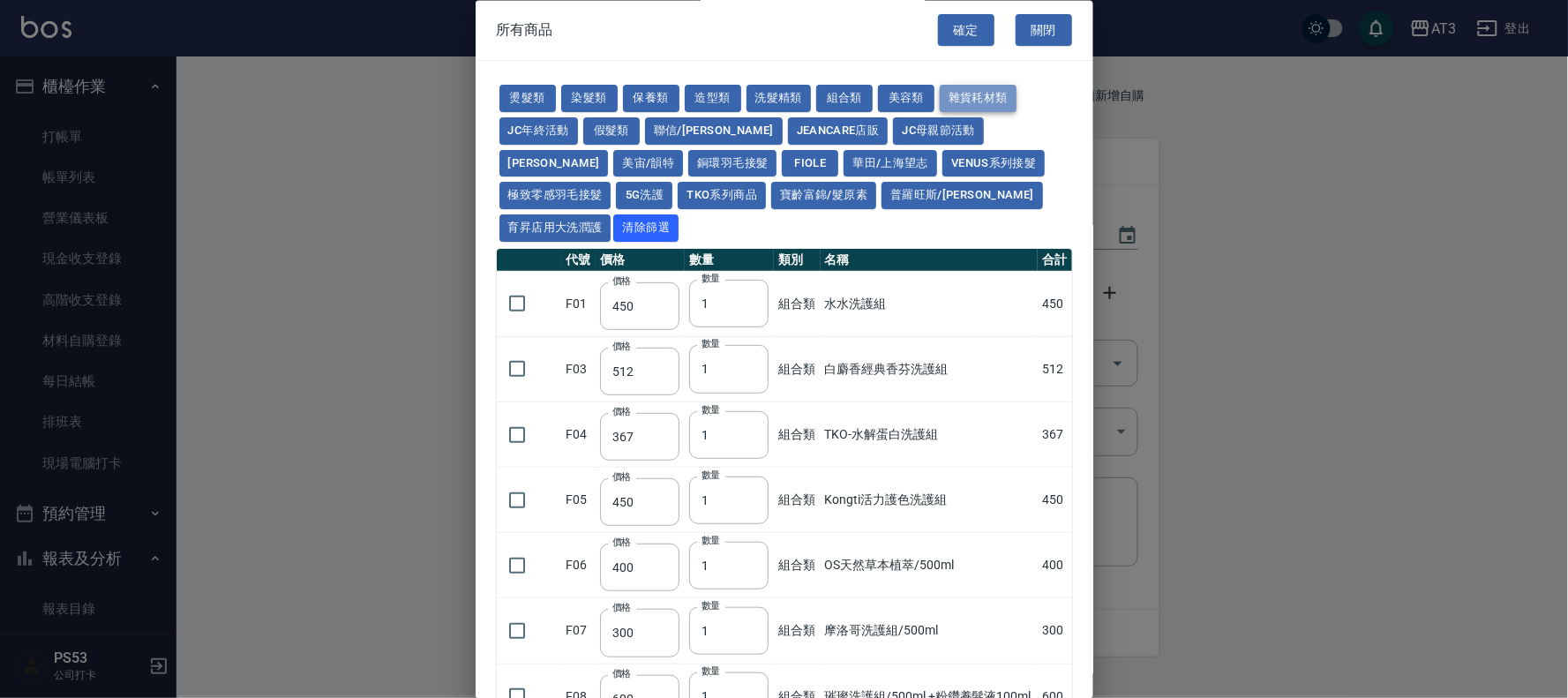
click at [995, 87] on button "雜貨耗材類" at bounding box center [978, 100] width 77 height 28
type input "200"
type input "100"
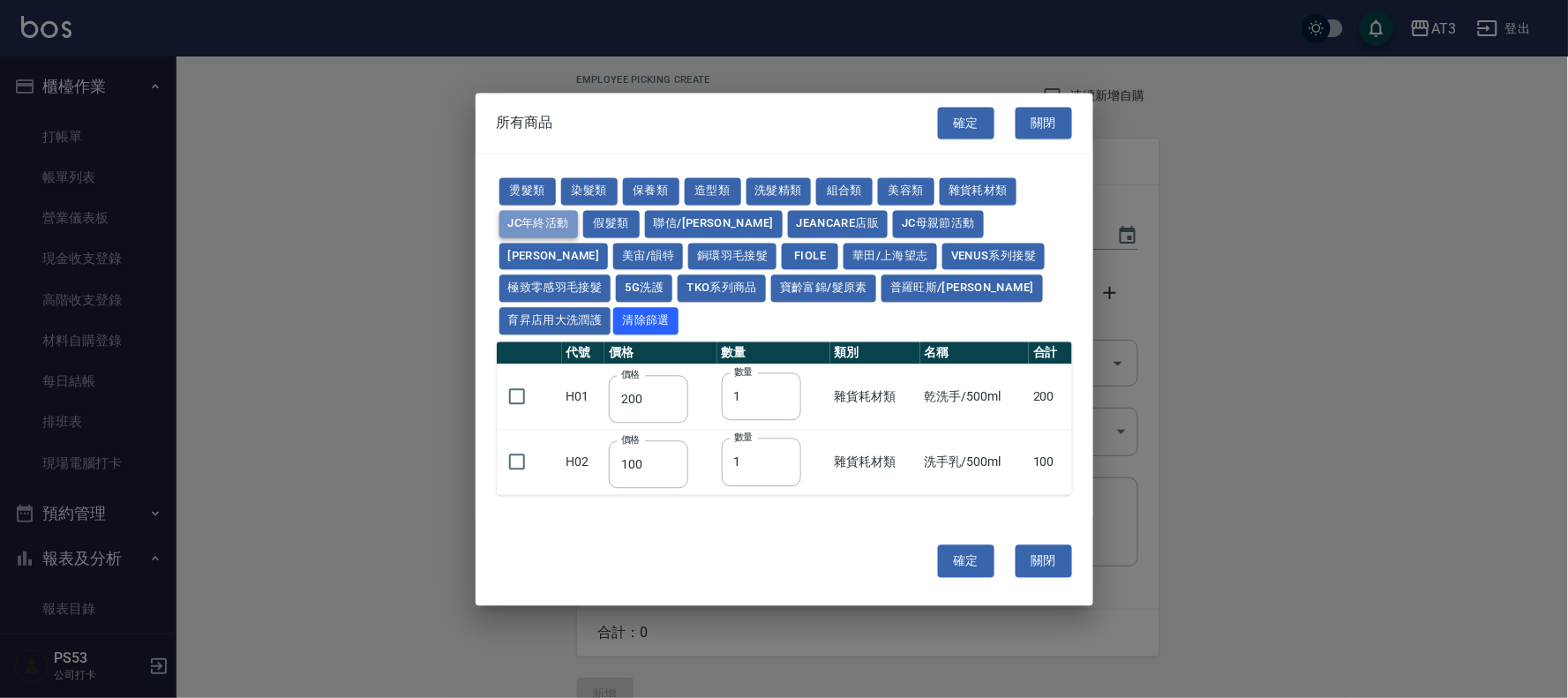
click at [531, 231] on button "JC年終活動" at bounding box center [538, 224] width 79 height 28
type input "1099"
type input "1249"
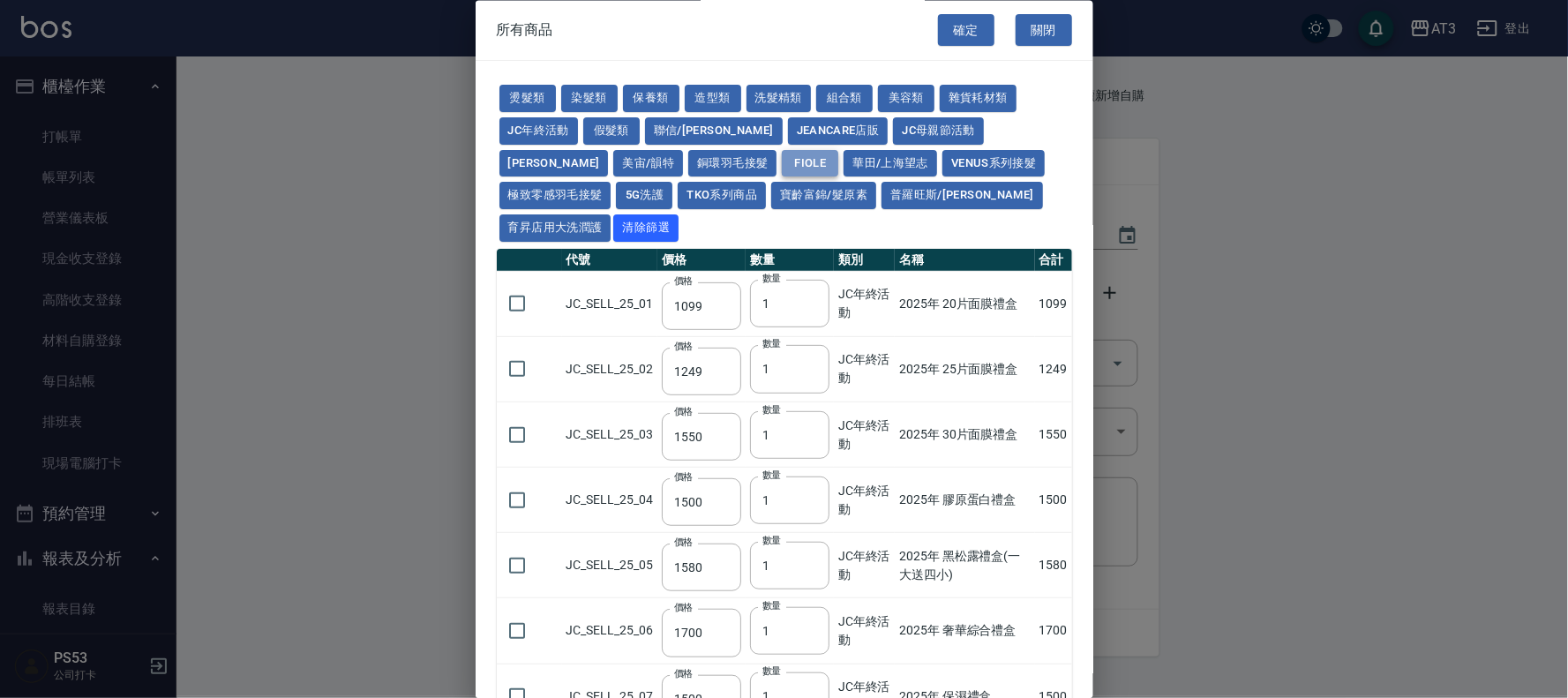
click at [782, 164] on button "FIOLE" at bounding box center [809, 164] width 56 height 28
type input "975"
type input "1350"
type input "975"
type input "1350"
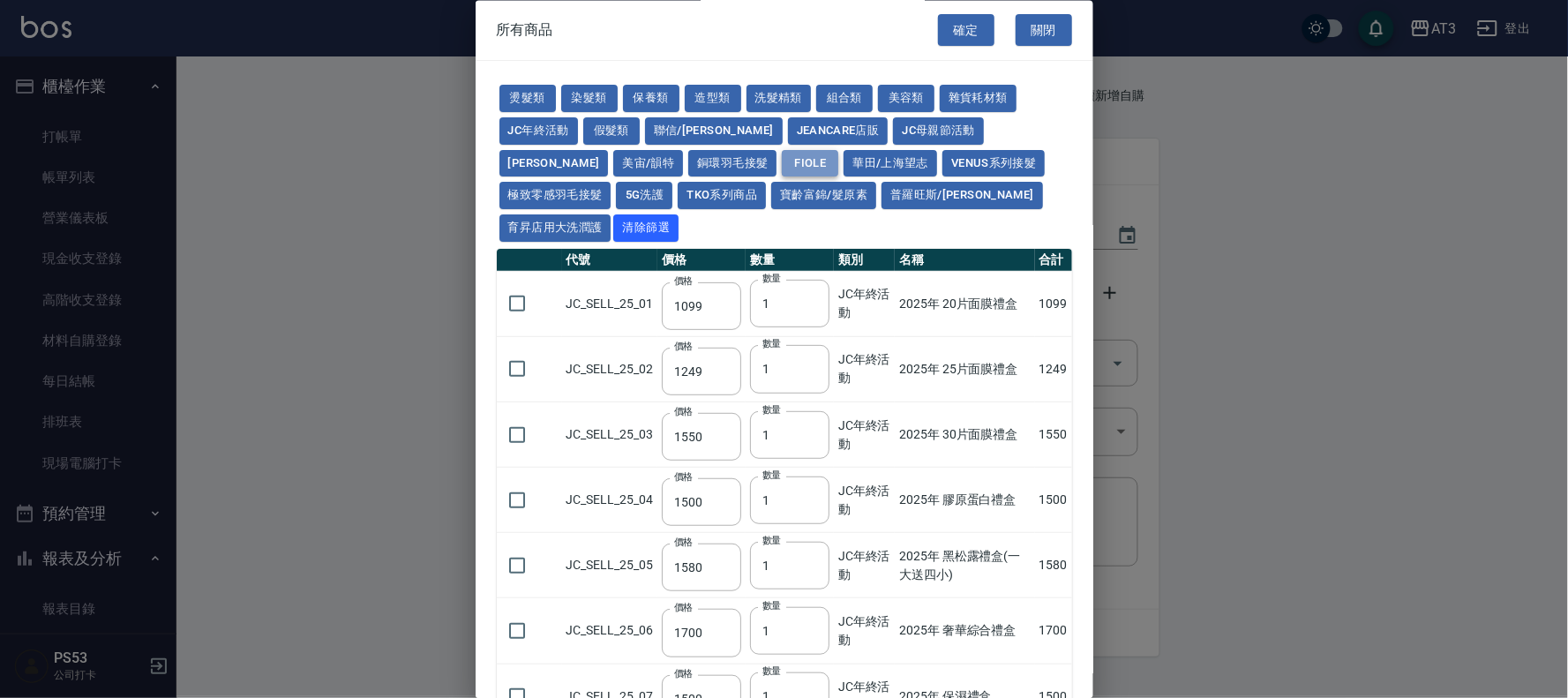
type input "413"
type input "432"
type input "600"
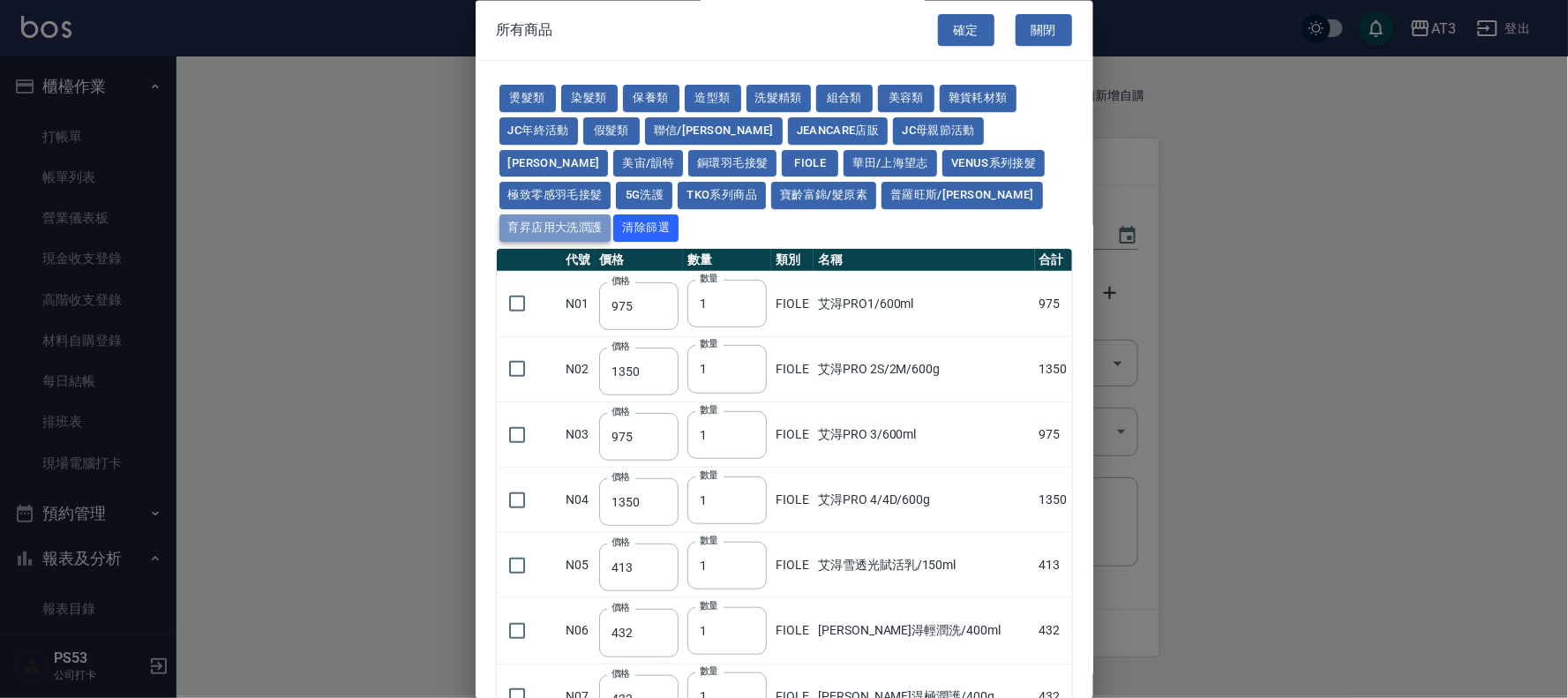
click at [612, 215] on button "育昇店用大洗潤護" at bounding box center [554, 229] width 112 height 28
type input "160"
type input "170"
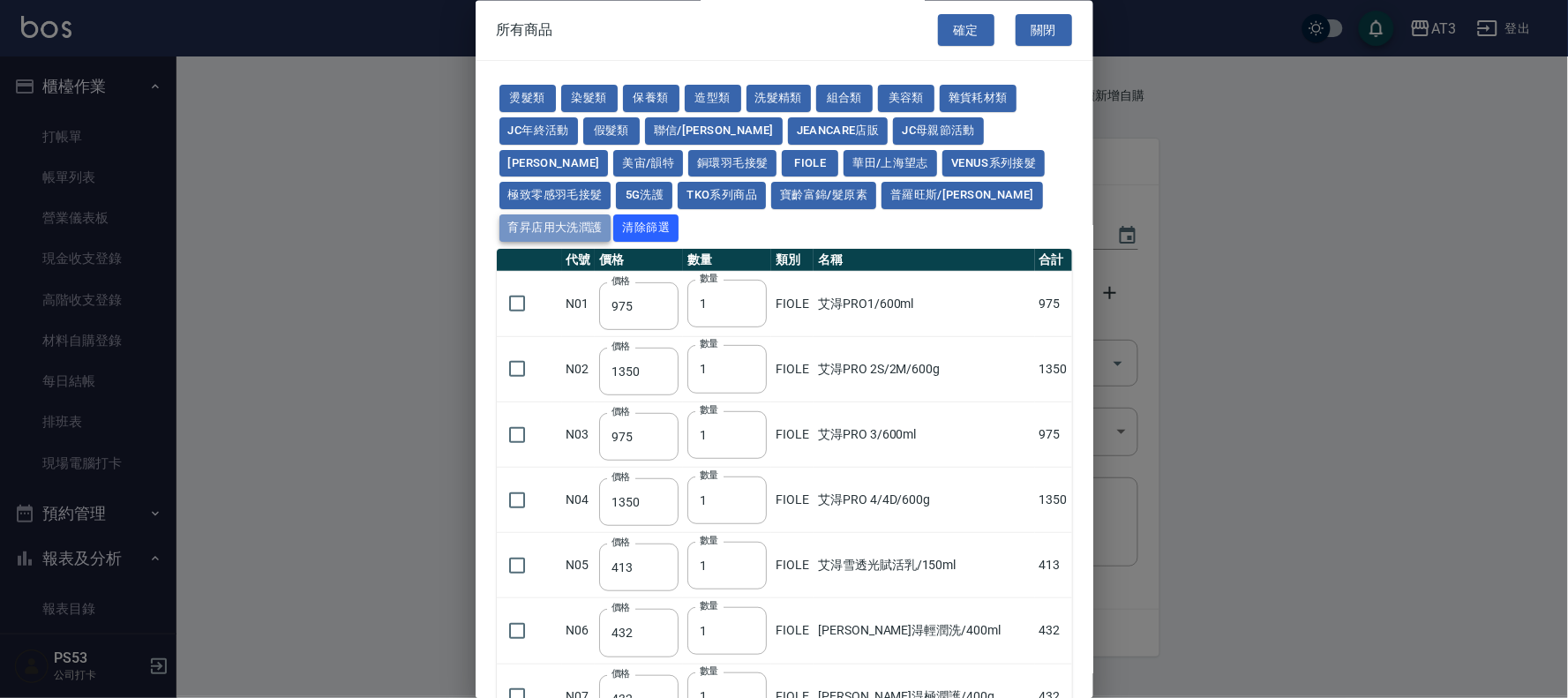
type input "170"
type input "180"
type input "165"
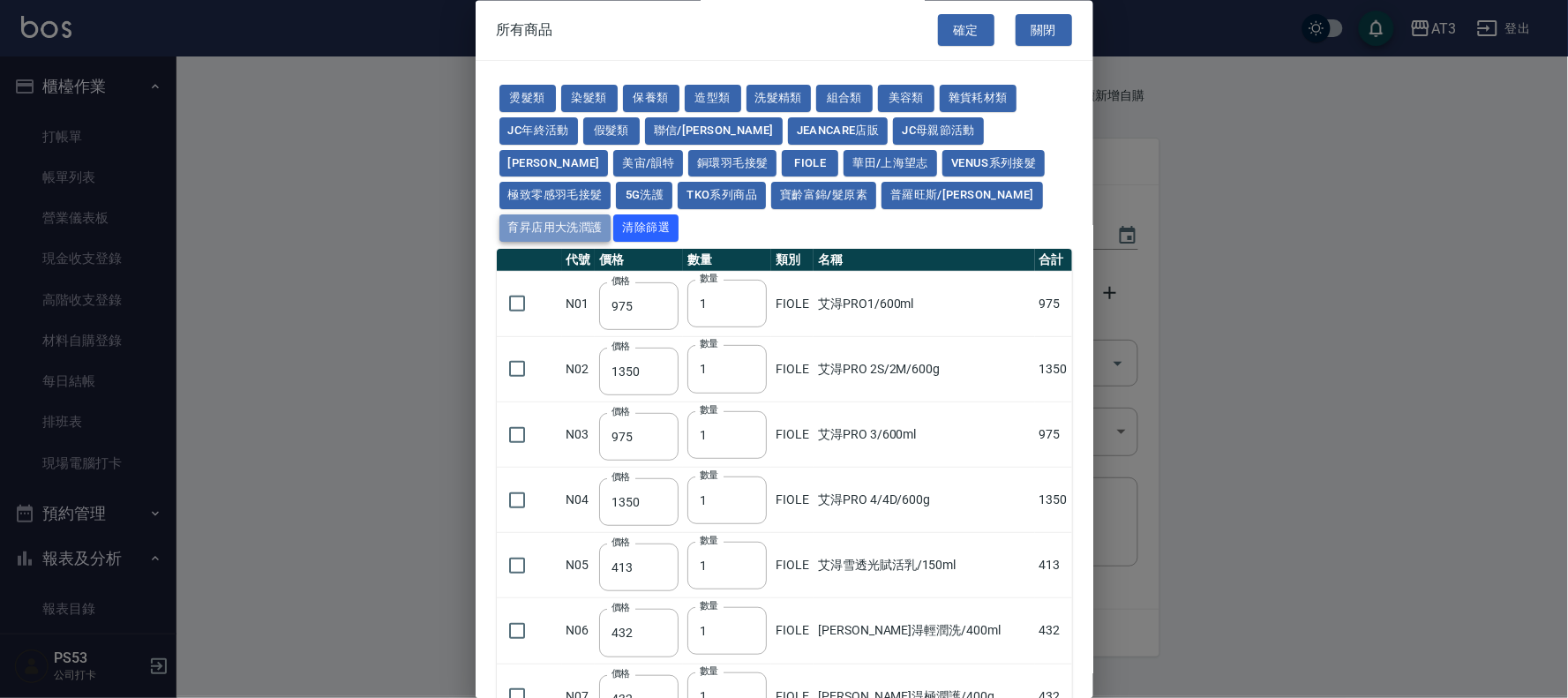
type input "170"
type input "180"
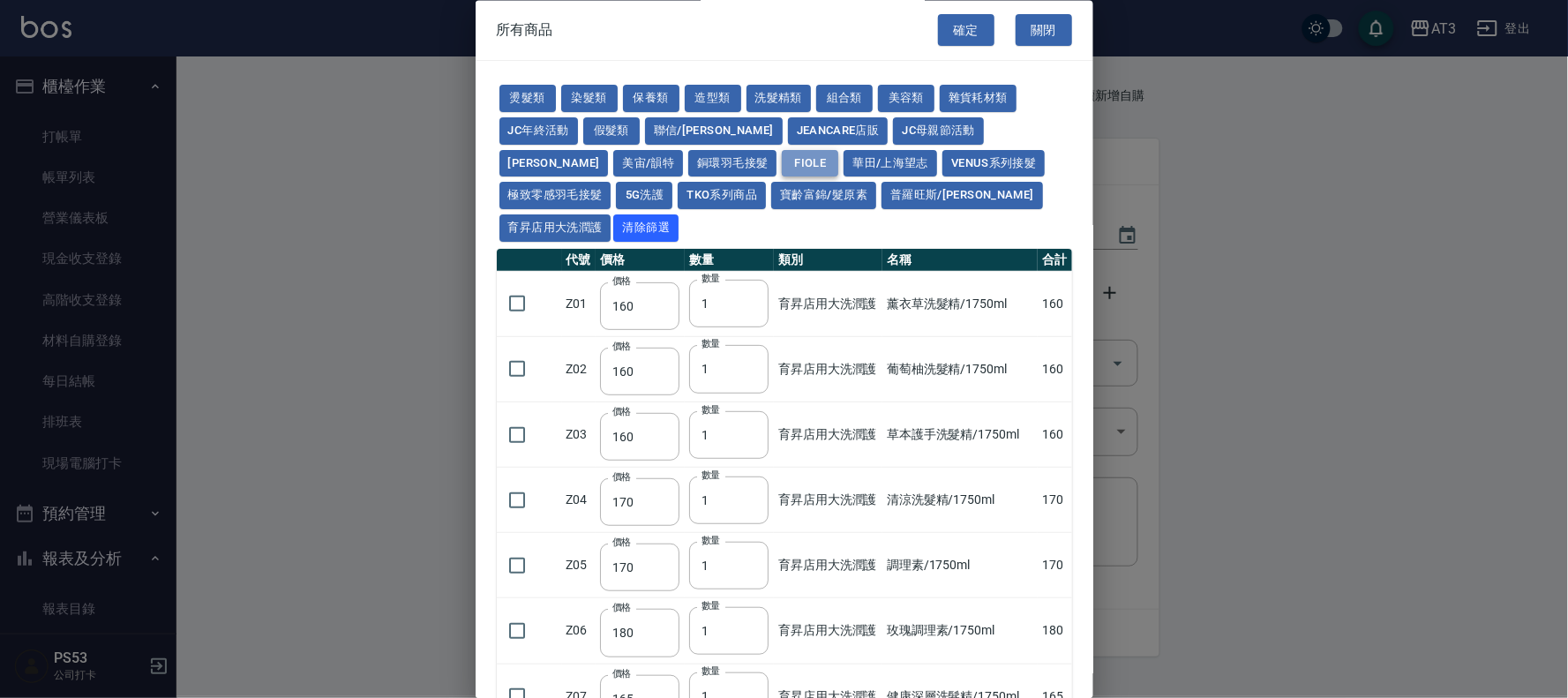
click at [782, 161] on button "FIOLE" at bounding box center [809, 164] width 56 height 28
type input "975"
type input "1350"
type input "975"
type input "1350"
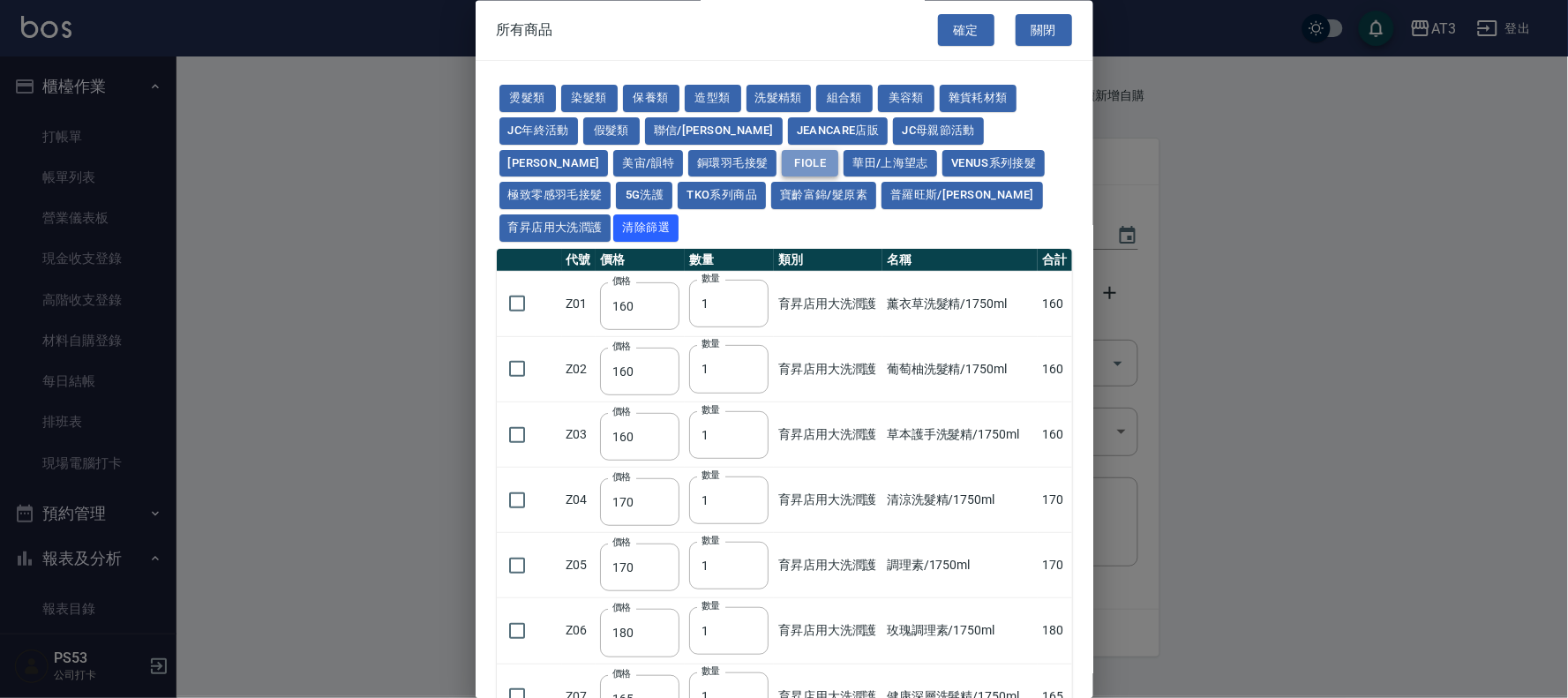
type input "413"
type input "432"
type input "600"
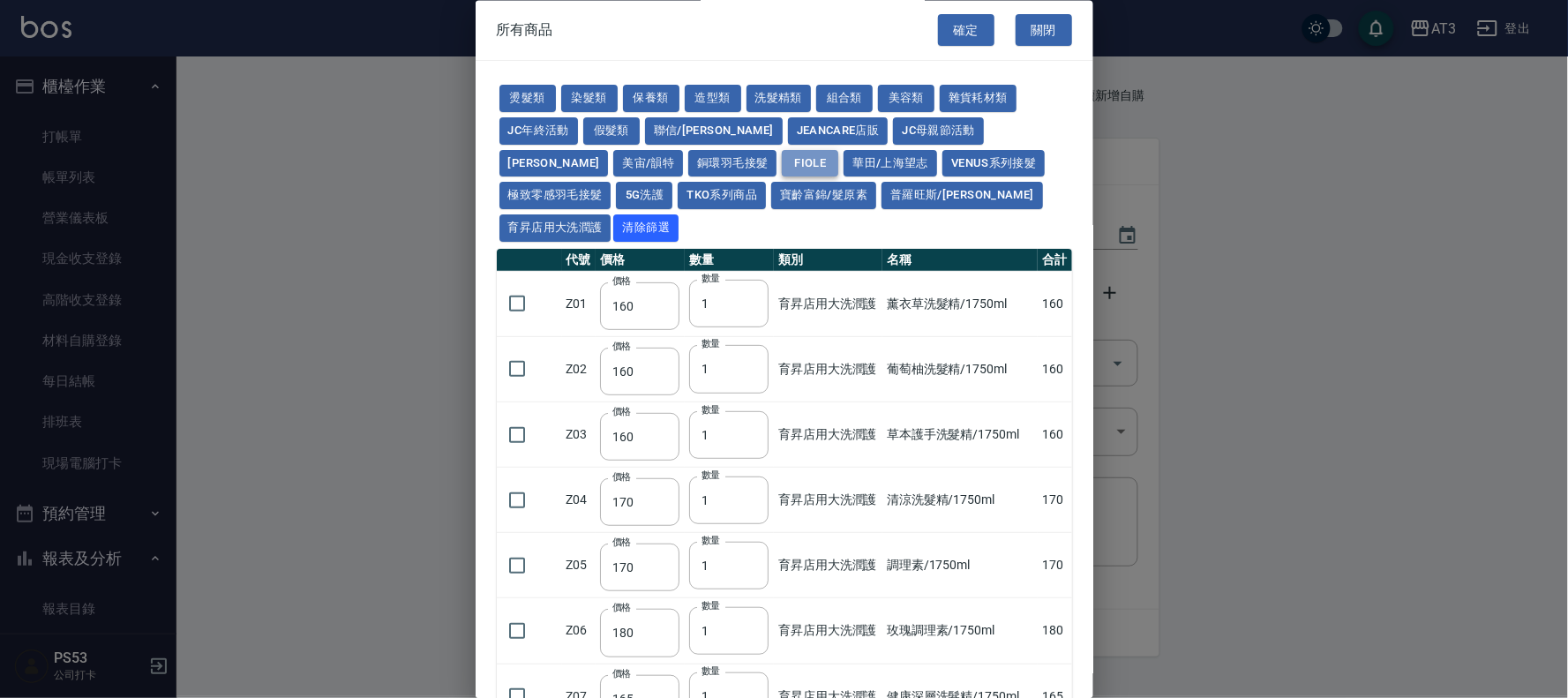
type input "600"
type input "263"
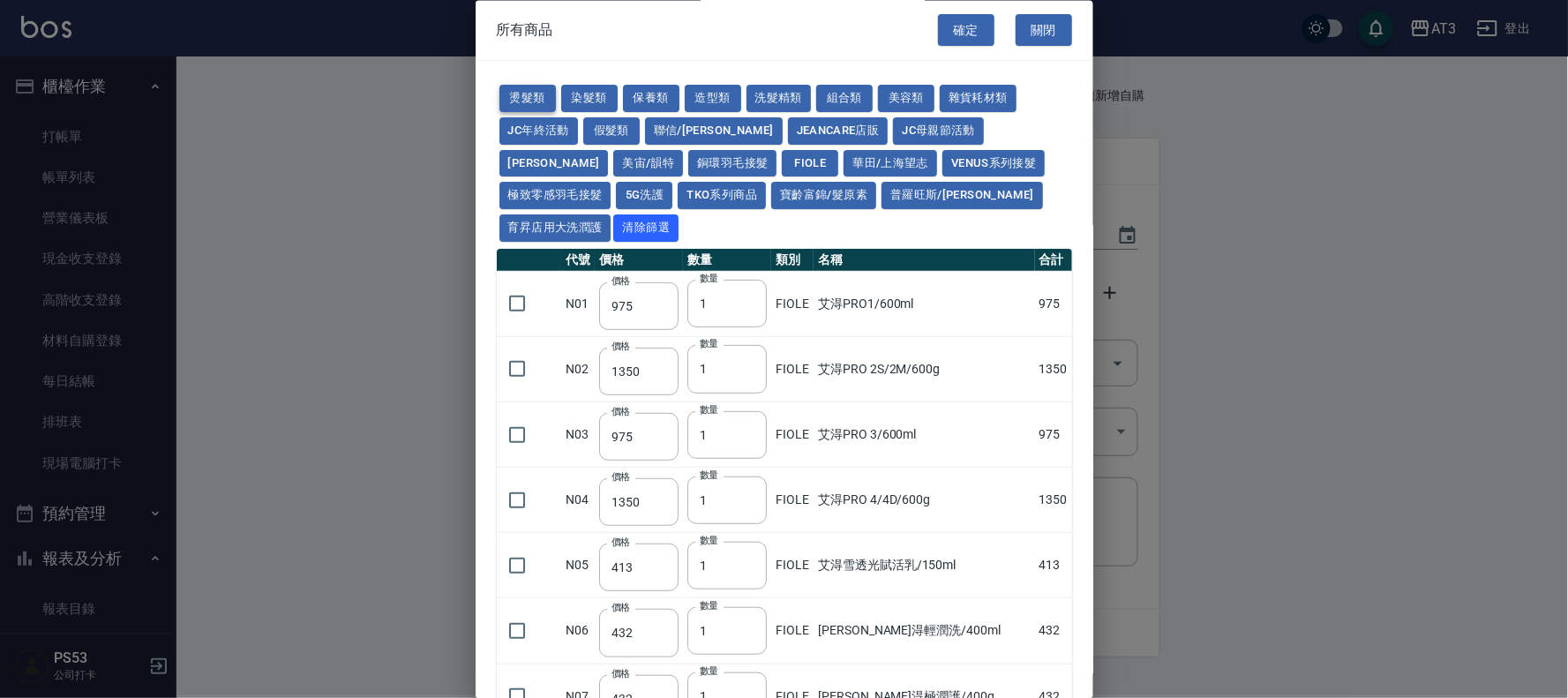
click at [552, 87] on button "燙髮類" at bounding box center [527, 100] width 56 height 28
type input "45"
type input "65"
type input "110"
type input "190"
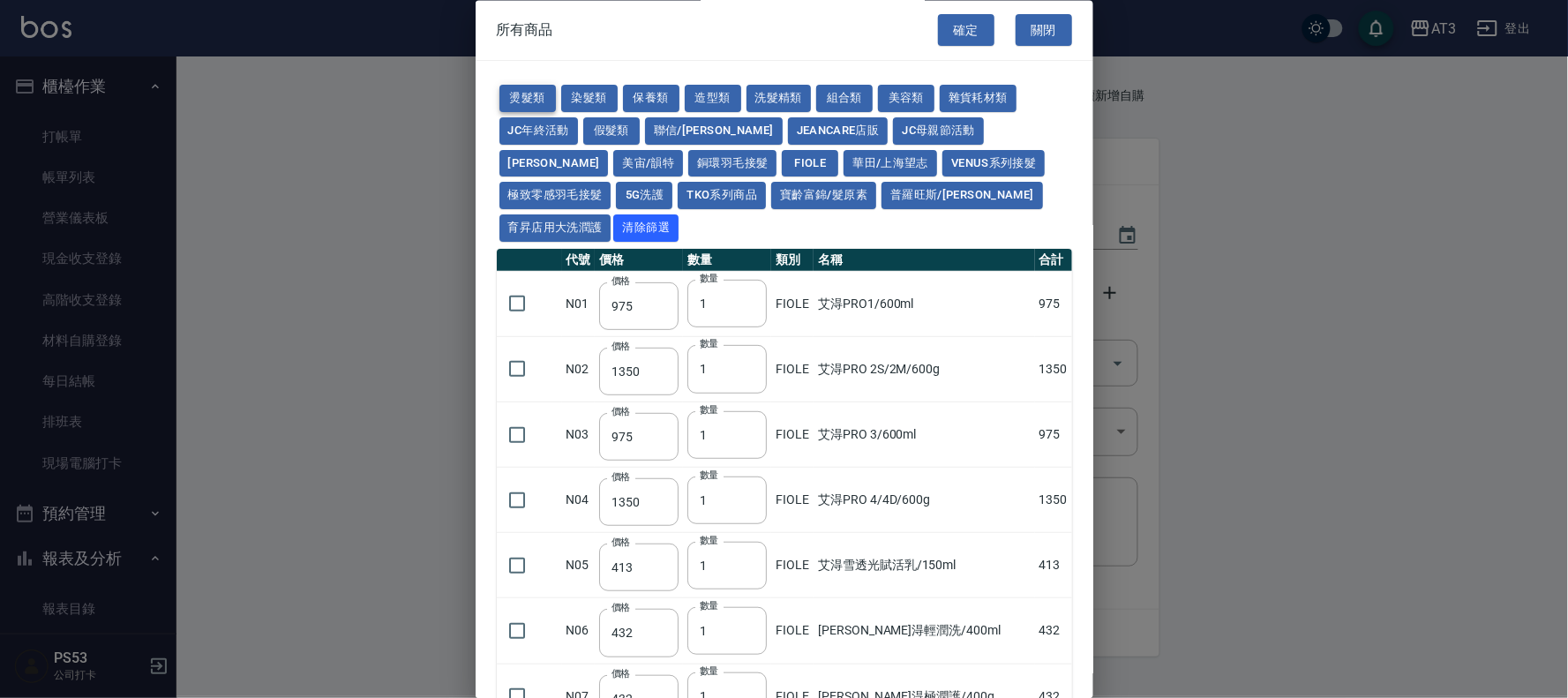
type input "200"
type input "190"
type input "160"
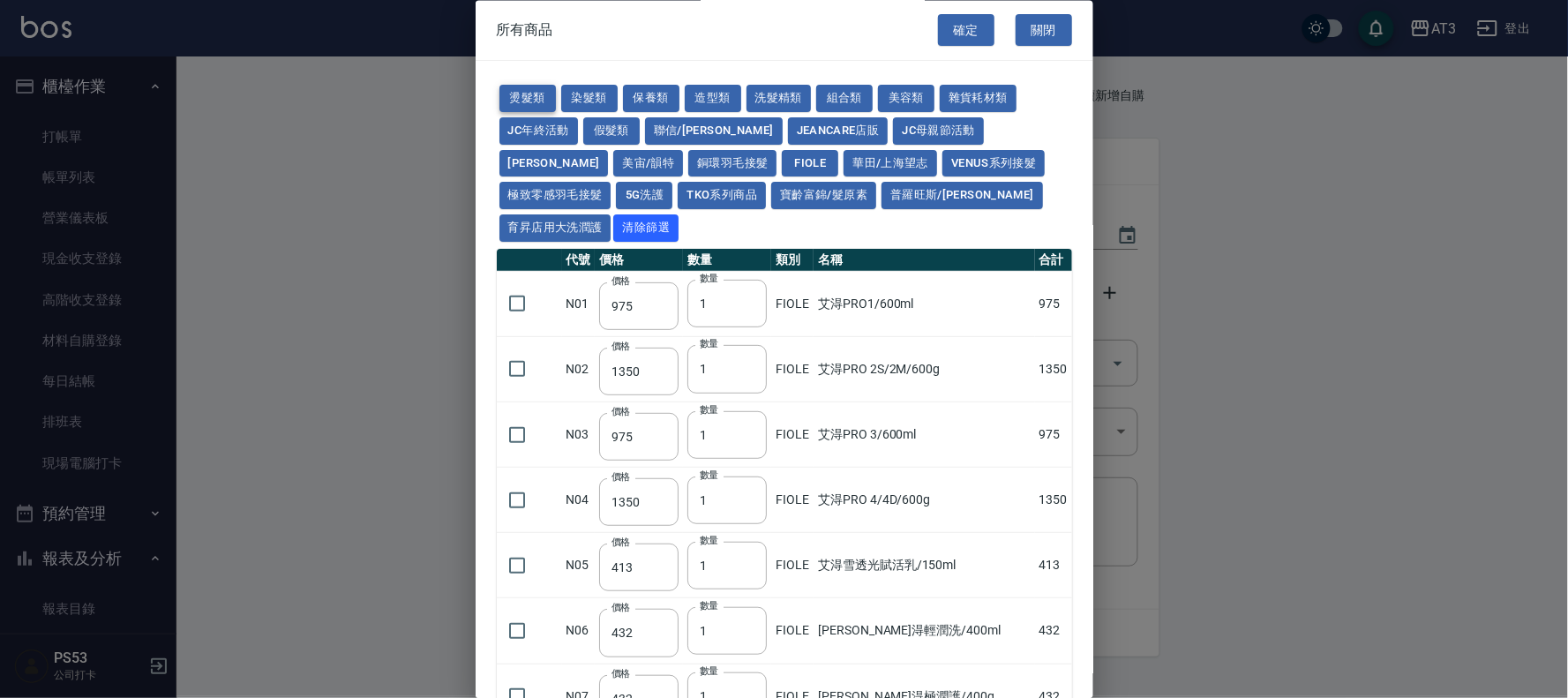
type input "170"
type input "270"
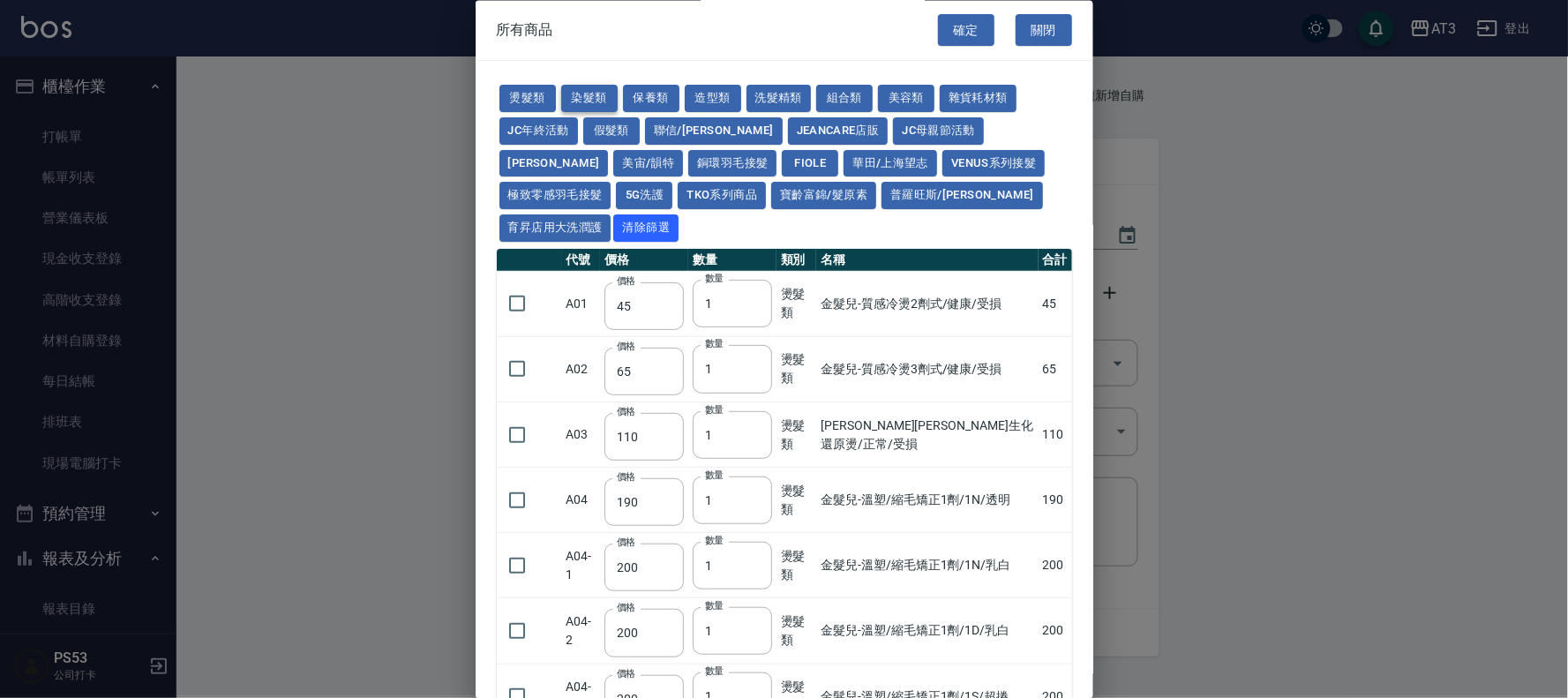
click at [603, 86] on button "染髮類" at bounding box center [589, 100] width 56 height 28
type input "110"
type input "105"
type input "250"
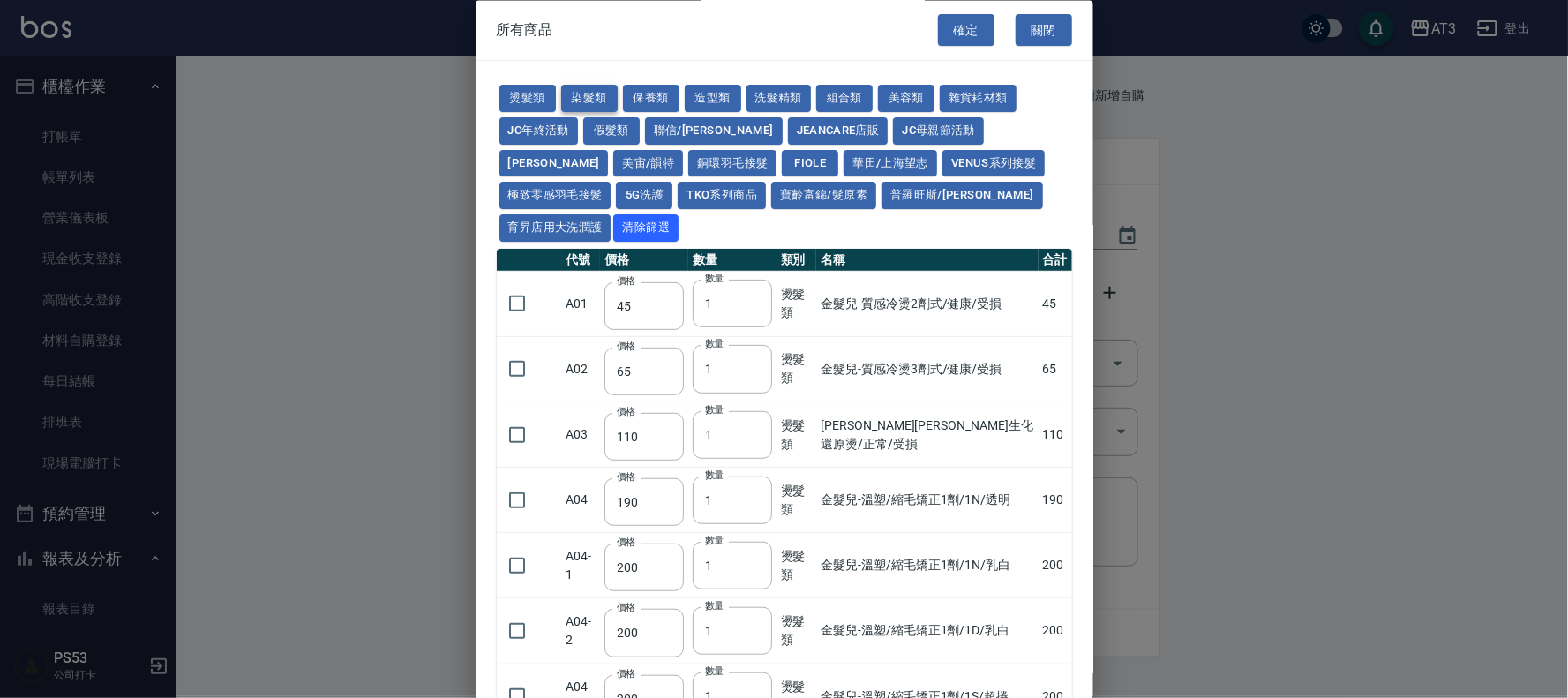
type input "110"
type input "500"
type input "420"
type input "110"
type input "360"
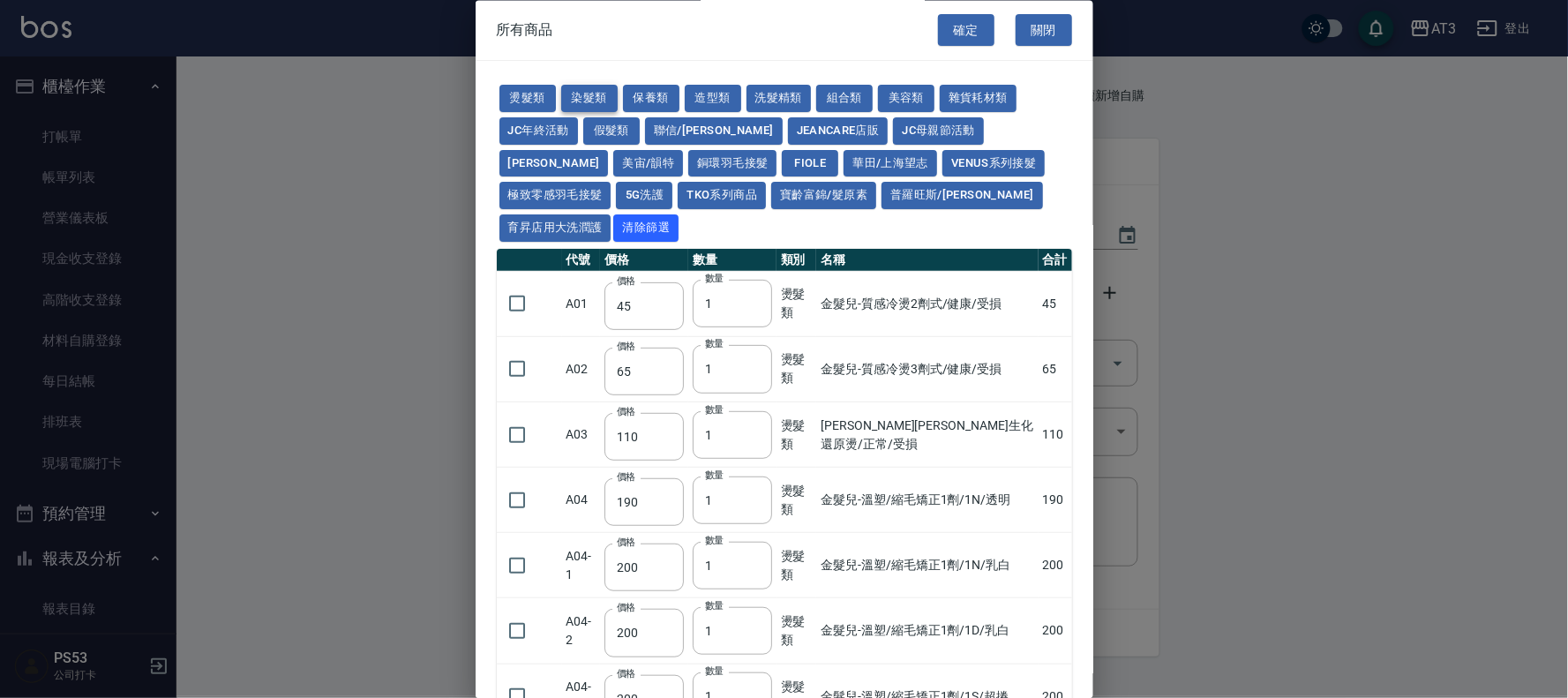
type input "105"
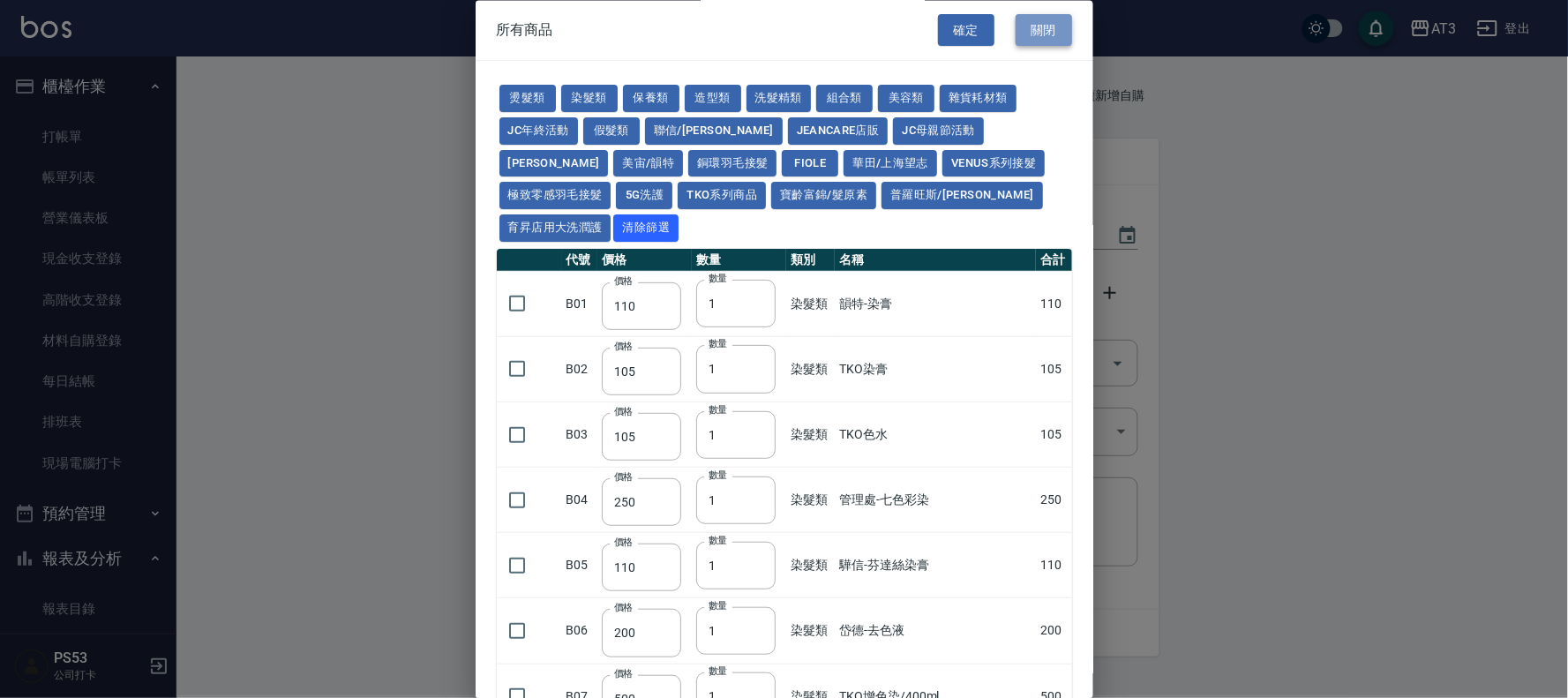
click at [1028, 22] on button "關閉" at bounding box center [1043, 30] width 56 height 32
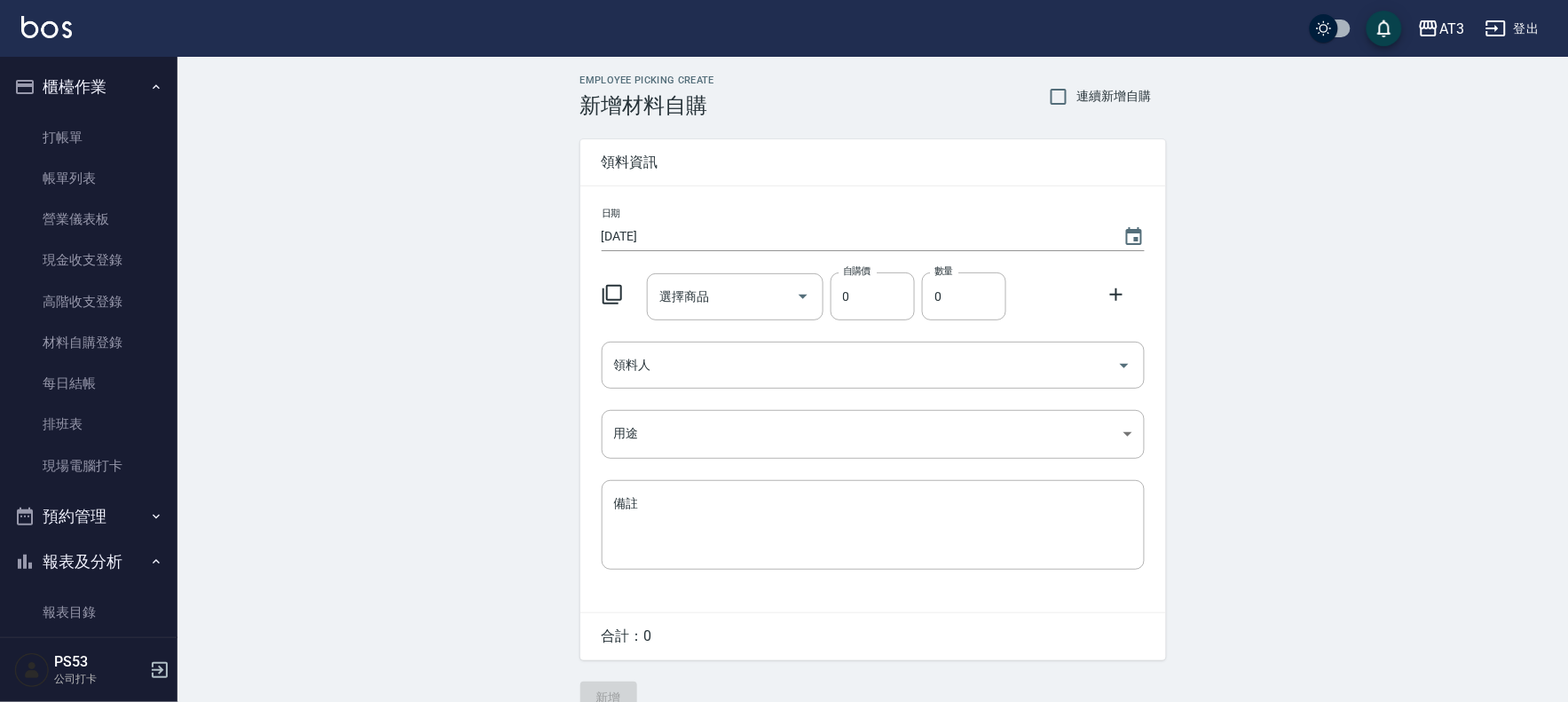
click at [83, 110] on ul "打帳單 帳單列表 營業儀表板 現金收支登錄 高階收支登錄 材料自購登錄 每日結帳 排班表 現場電腦打卡" at bounding box center [89, 301] width 164 height 384
click at [74, 126] on link "打帳單" at bounding box center [89, 138] width 164 height 41
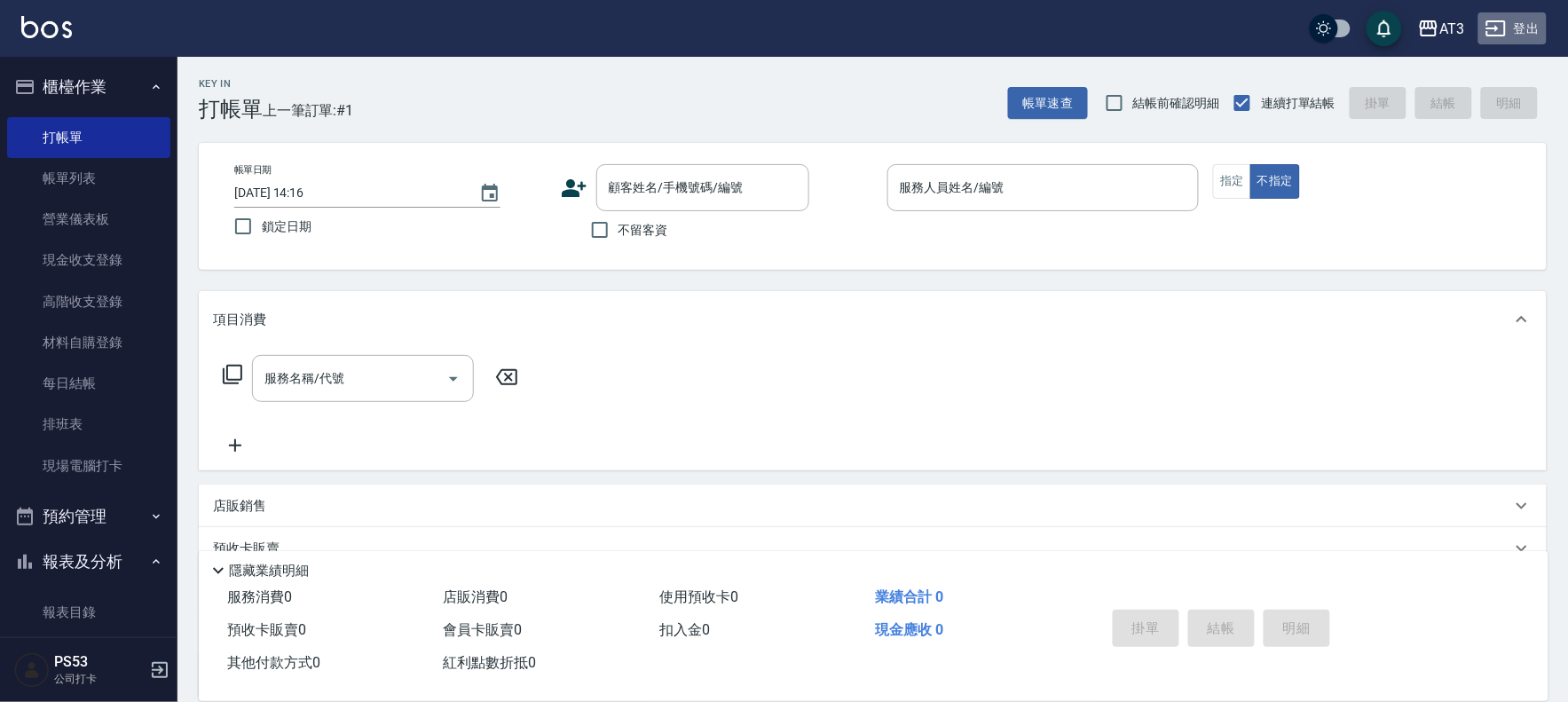
click at [1528, 32] on button "登出" at bounding box center [1513, 28] width 69 height 33
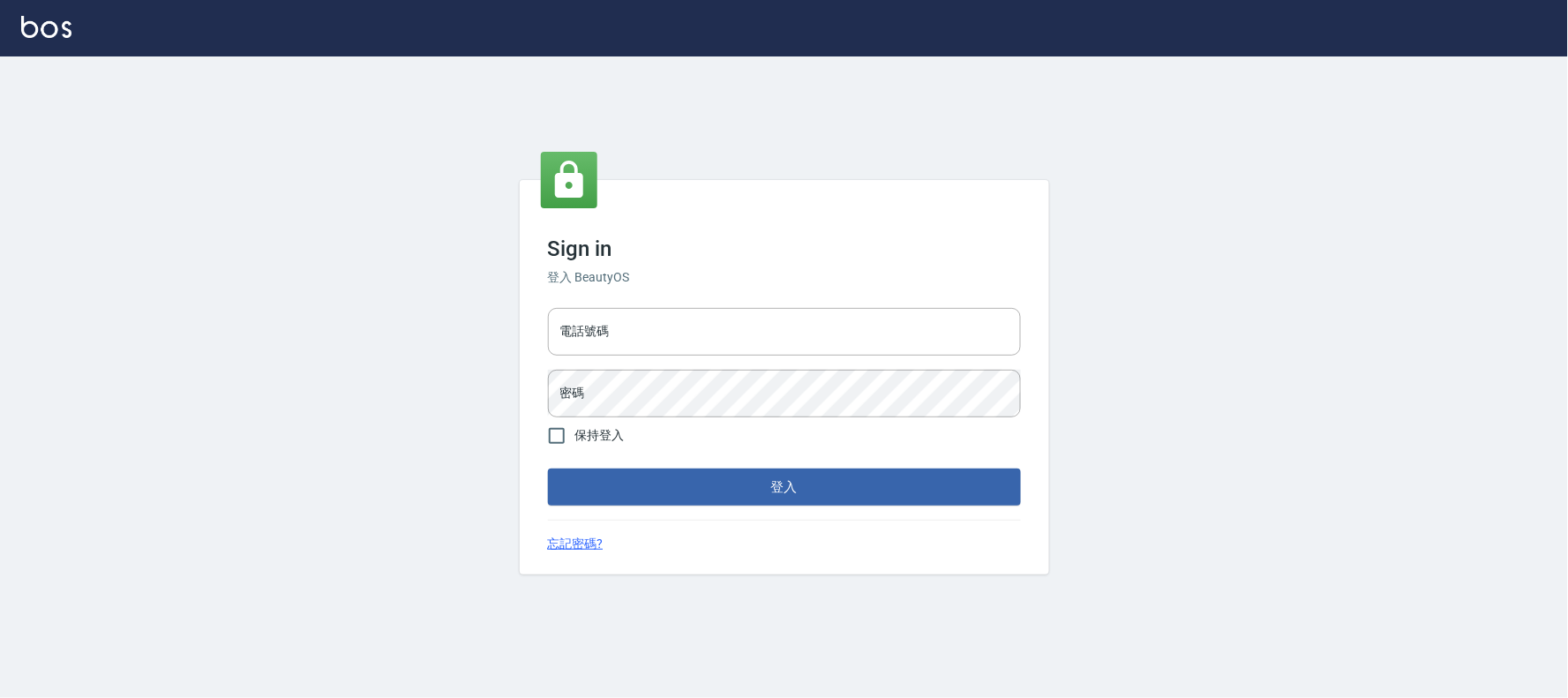
type input "032805930"
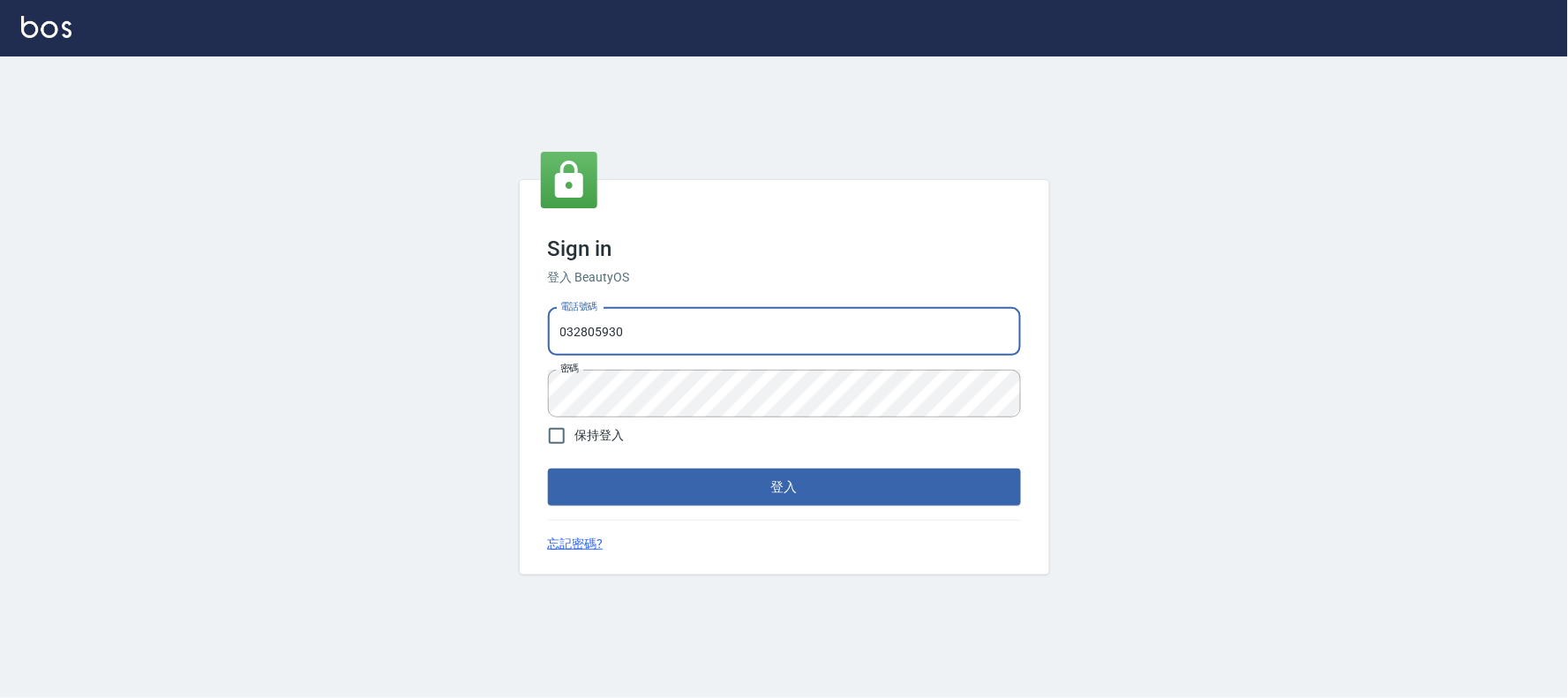
drag, startPoint x: 0, startPoint y: 0, endPoint x: 371, endPoint y: 353, distance: 512.1
click at [371, 353] on div "Sign in 登入 BeautyOS 電話號碼 032805930 電話號碼 密碼 密碼 保持登入 登入 忘記密碼?" at bounding box center [784, 377] width 1568 height 642
type input "0912687699"
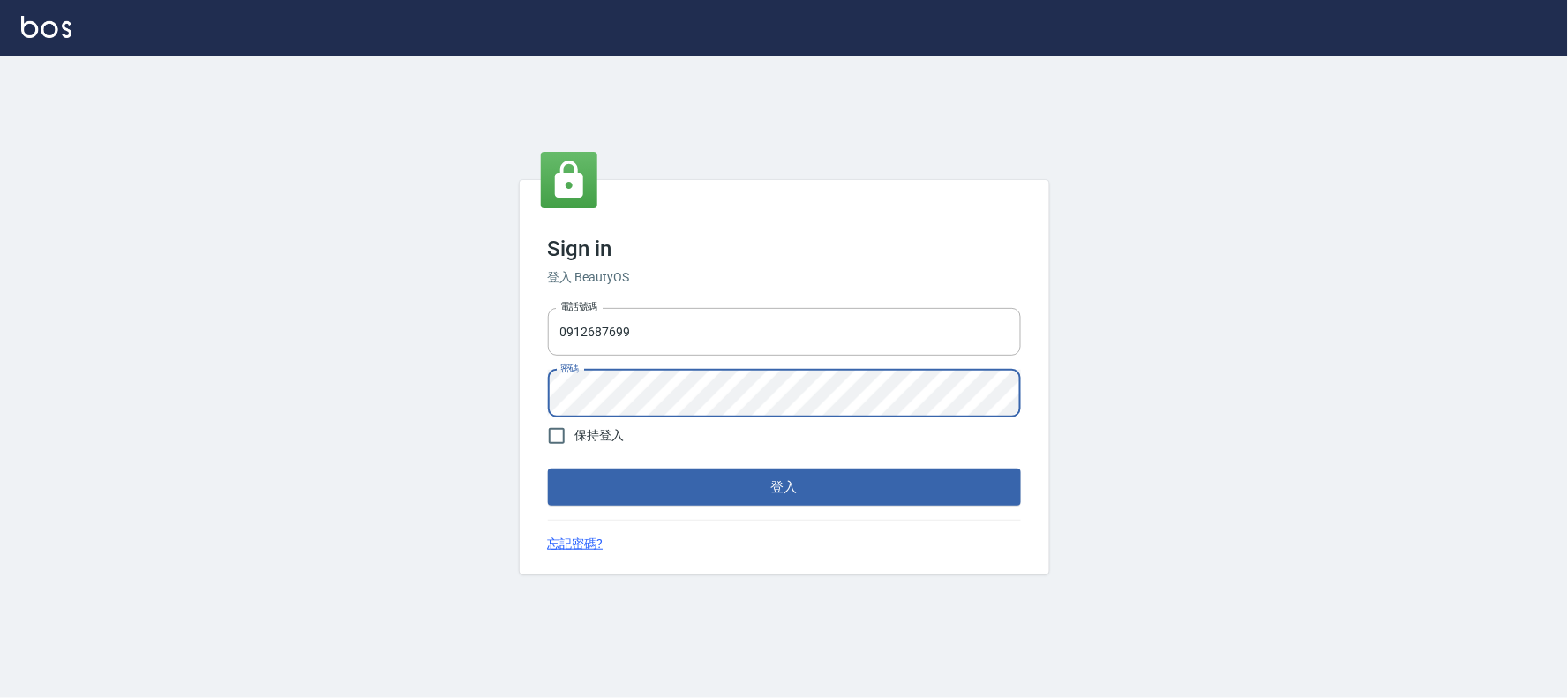
click at [548, 469] on button "登入" at bounding box center [784, 487] width 473 height 37
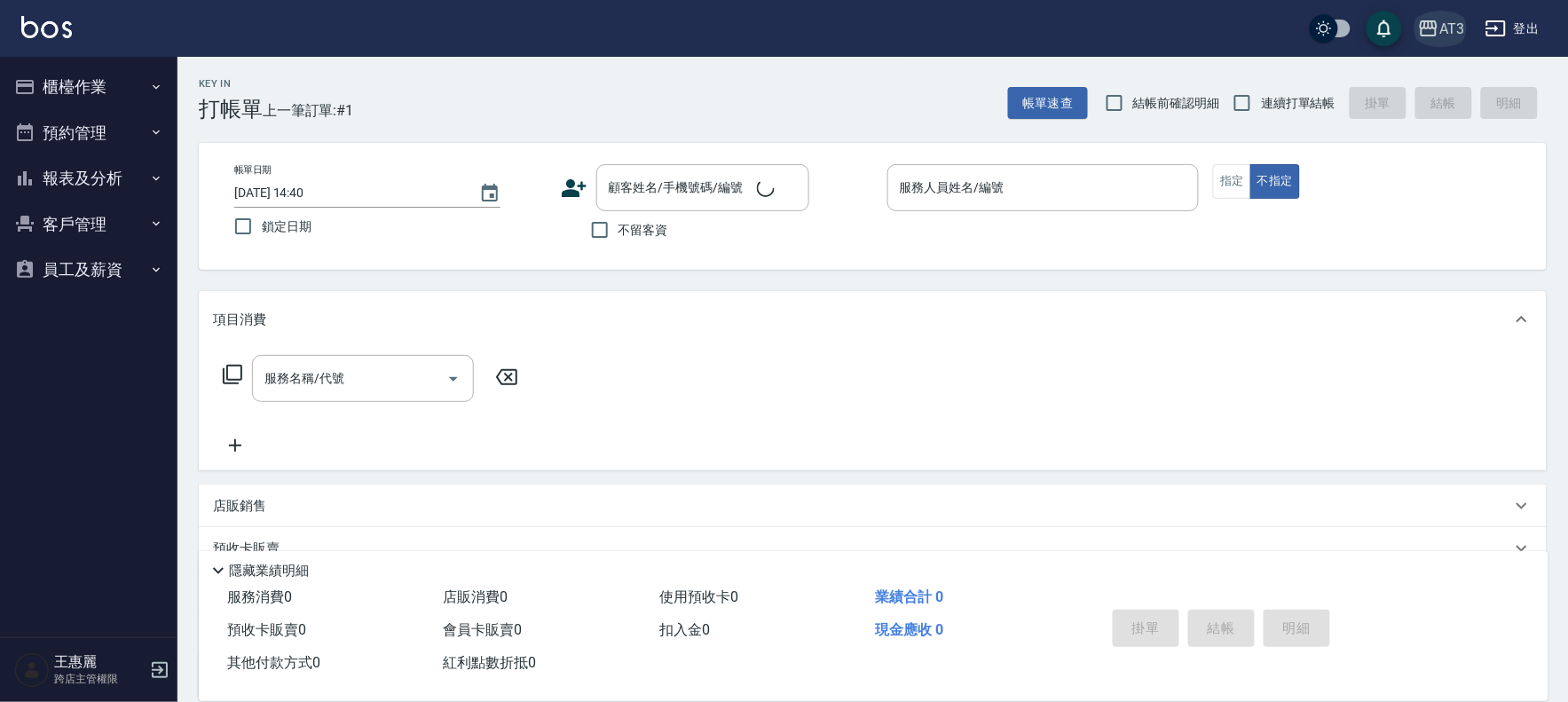
click at [1453, 25] on div "AT3" at bounding box center [1452, 29] width 25 height 22
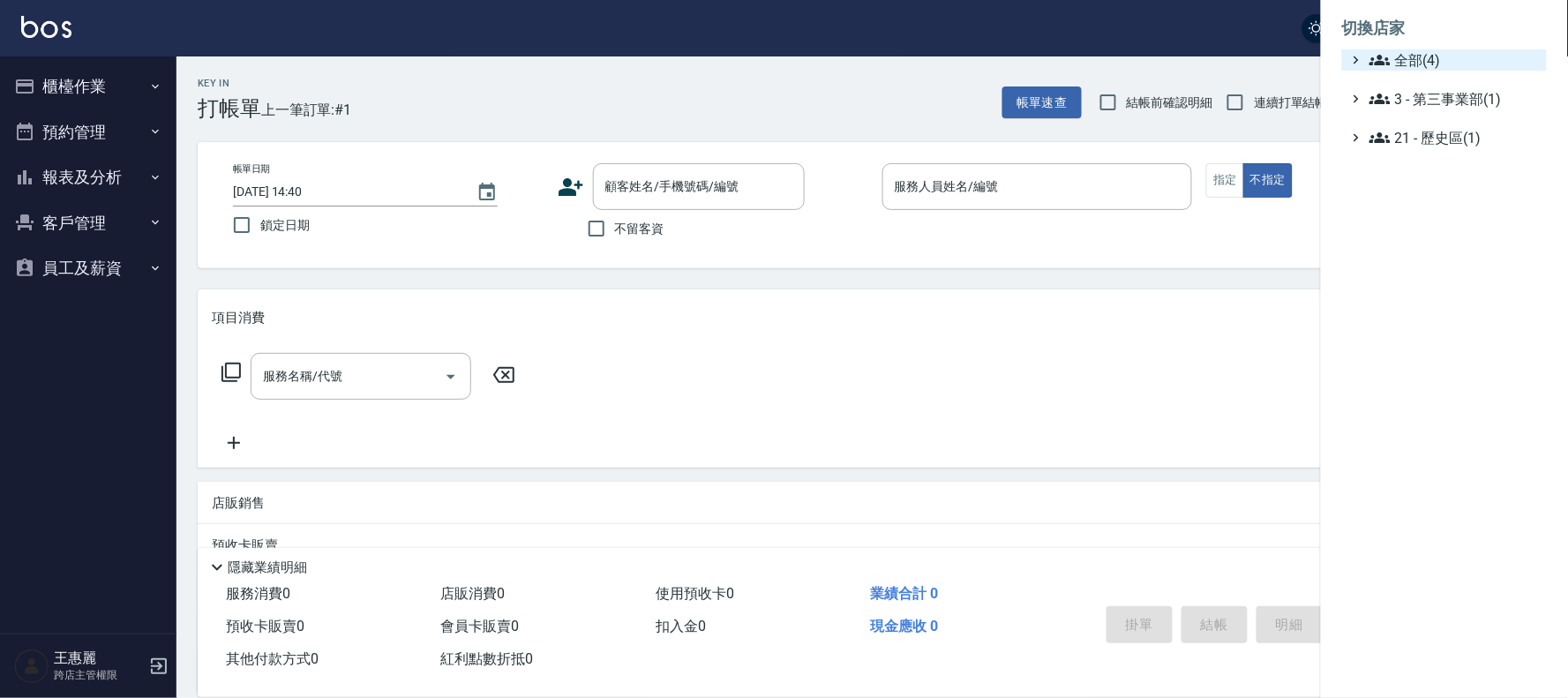
click at [1407, 57] on span "全部(4)" at bounding box center [1454, 59] width 170 height 21
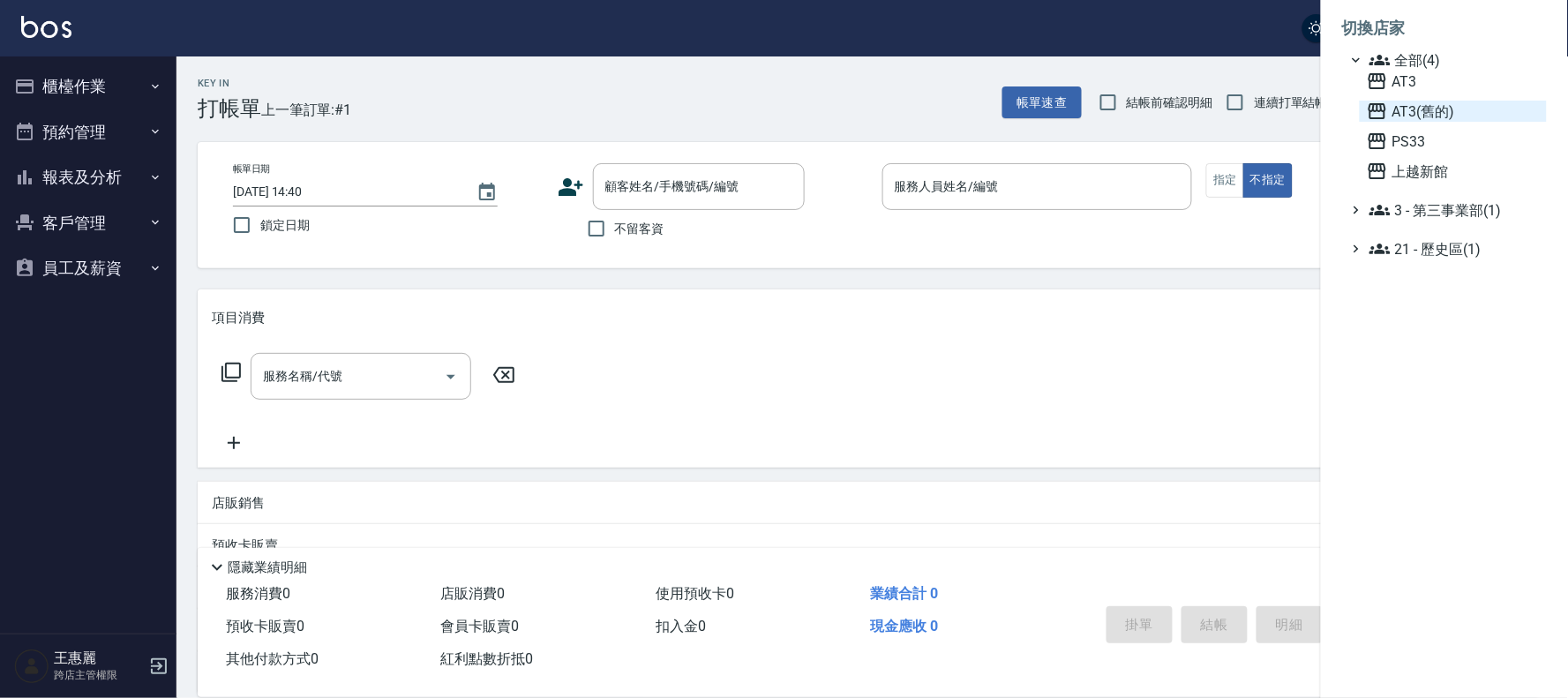
click at [1417, 110] on span "AT3(舊的)" at bounding box center [1453, 111] width 173 height 21
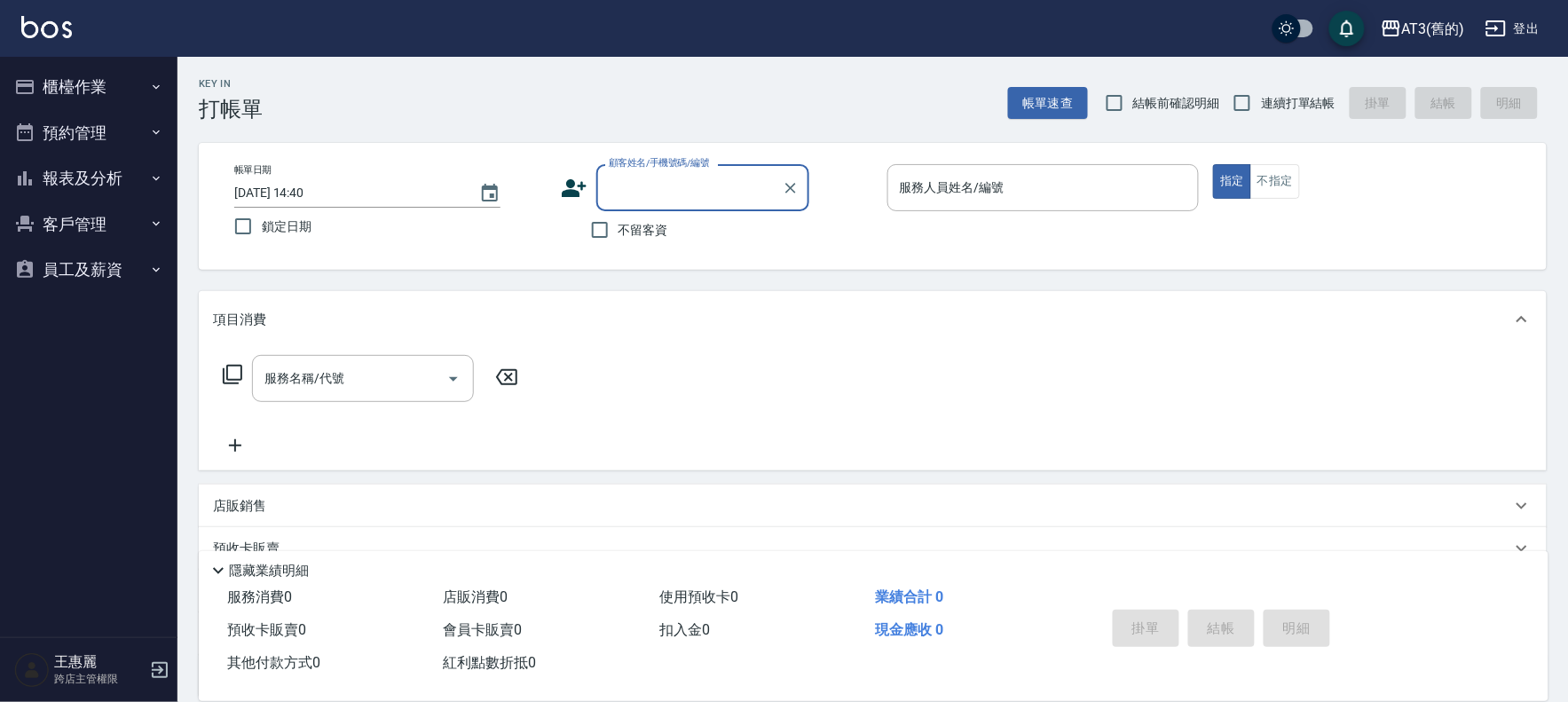
click at [64, 219] on button "客戶管理" at bounding box center [89, 225] width 164 height 46
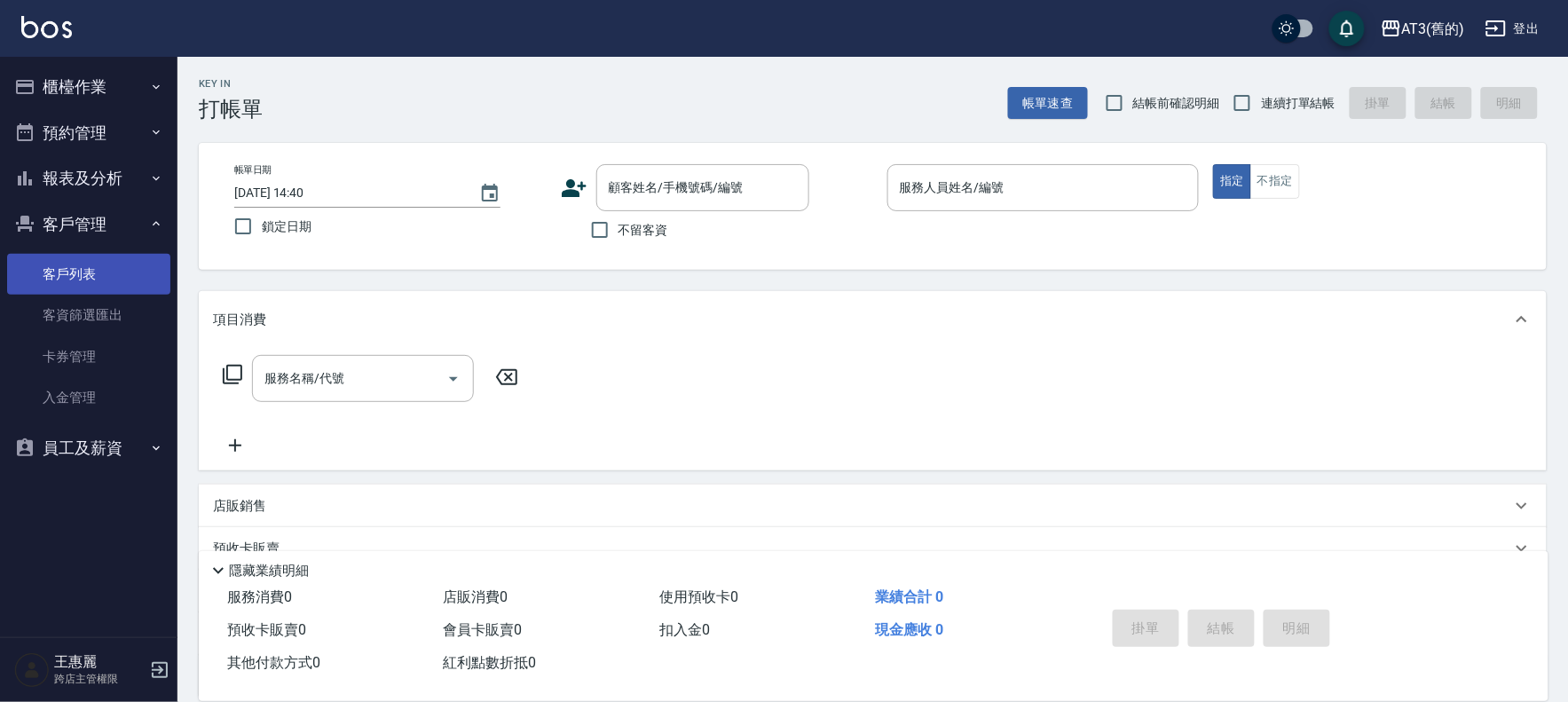
click at [69, 271] on link "客戶列表" at bounding box center [89, 274] width 164 height 41
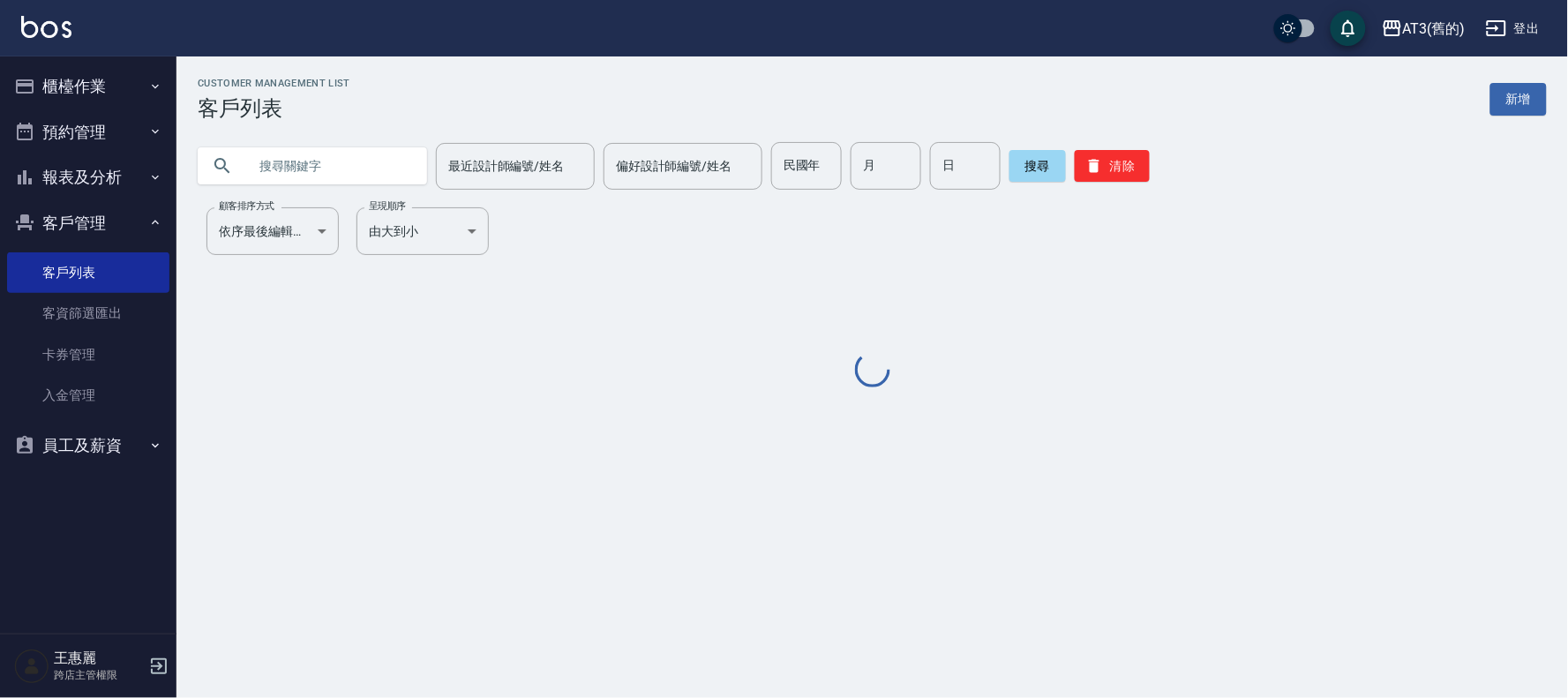
click at [393, 175] on input "text" at bounding box center [330, 166] width 166 height 48
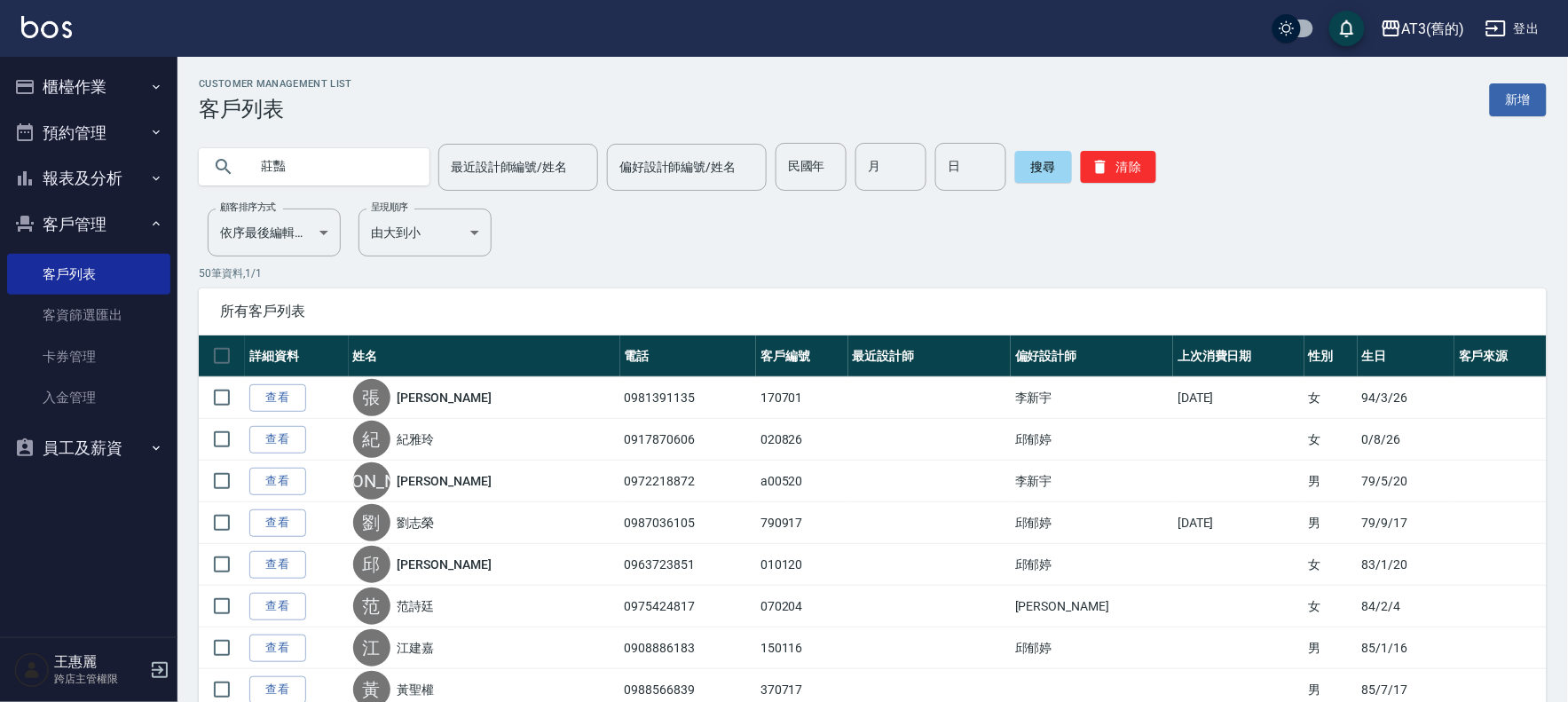
type input "莊豔"
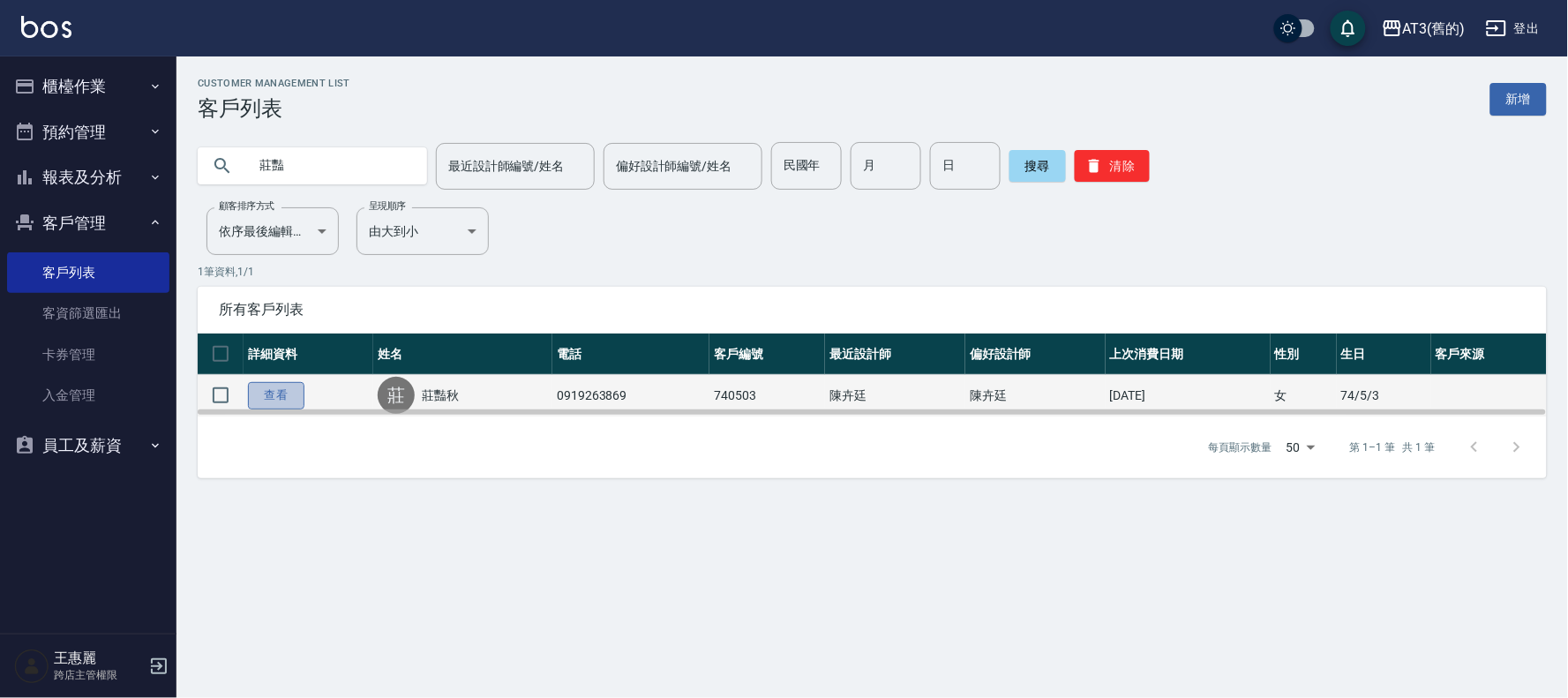
click at [288, 395] on link "查看" at bounding box center [275, 396] width 56 height 28
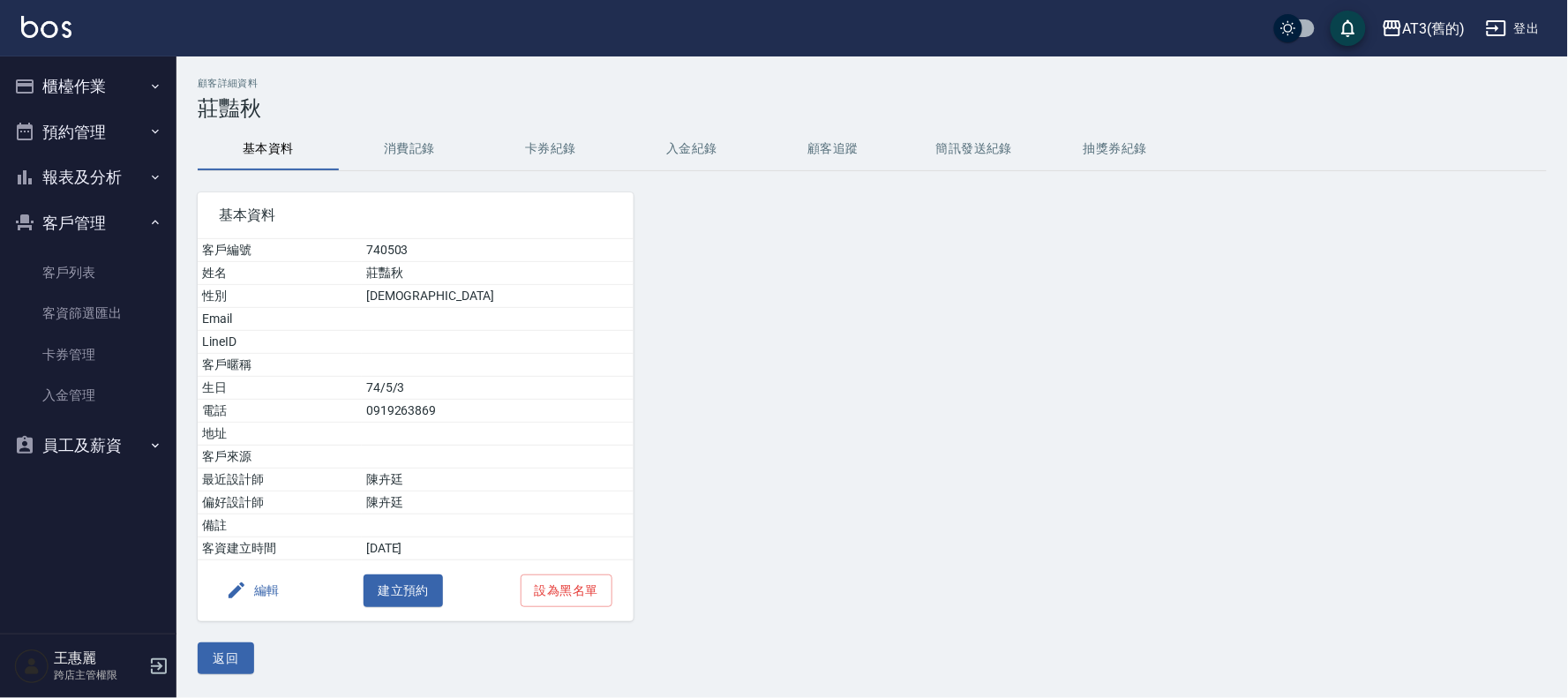
click at [417, 141] on button "消費記錄" at bounding box center [409, 149] width 141 height 43
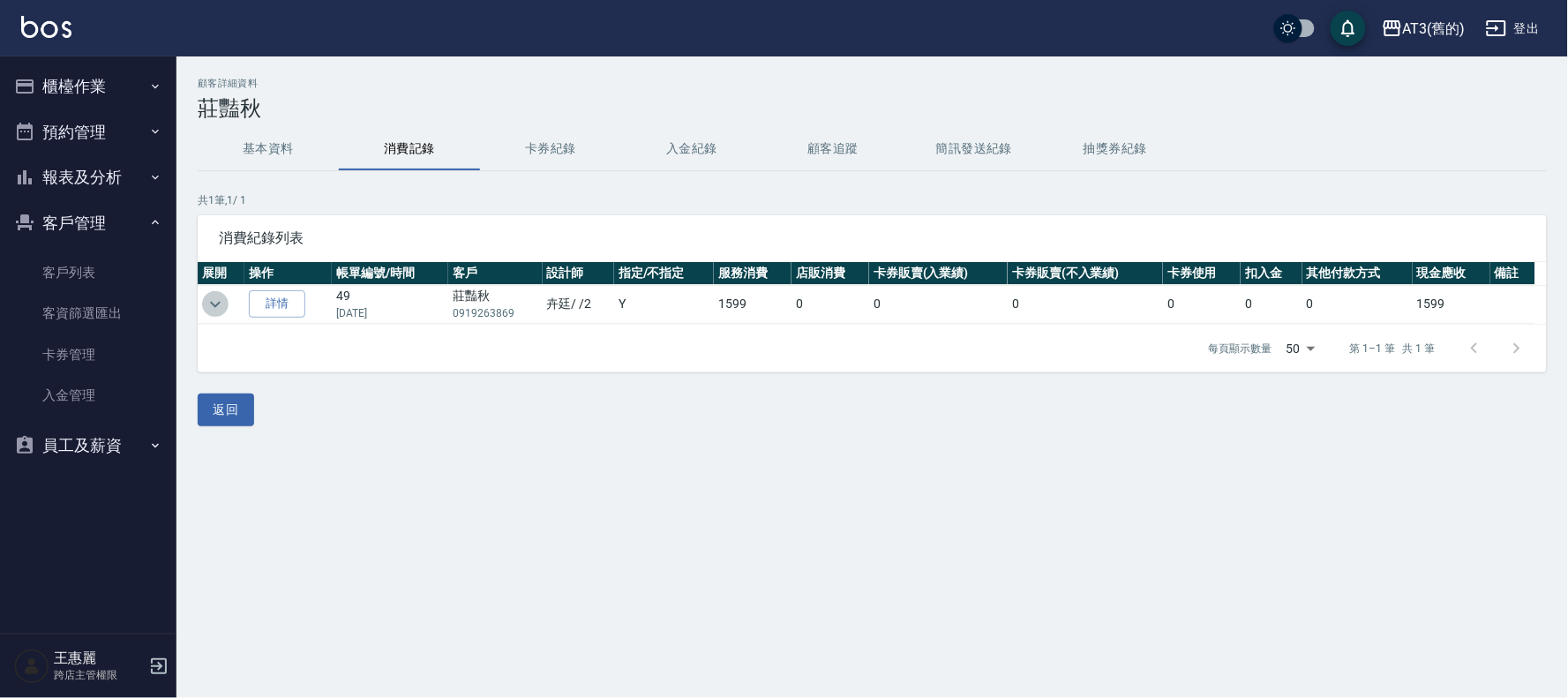
click at [214, 302] on icon "expand row" at bounding box center [215, 304] width 21 height 21
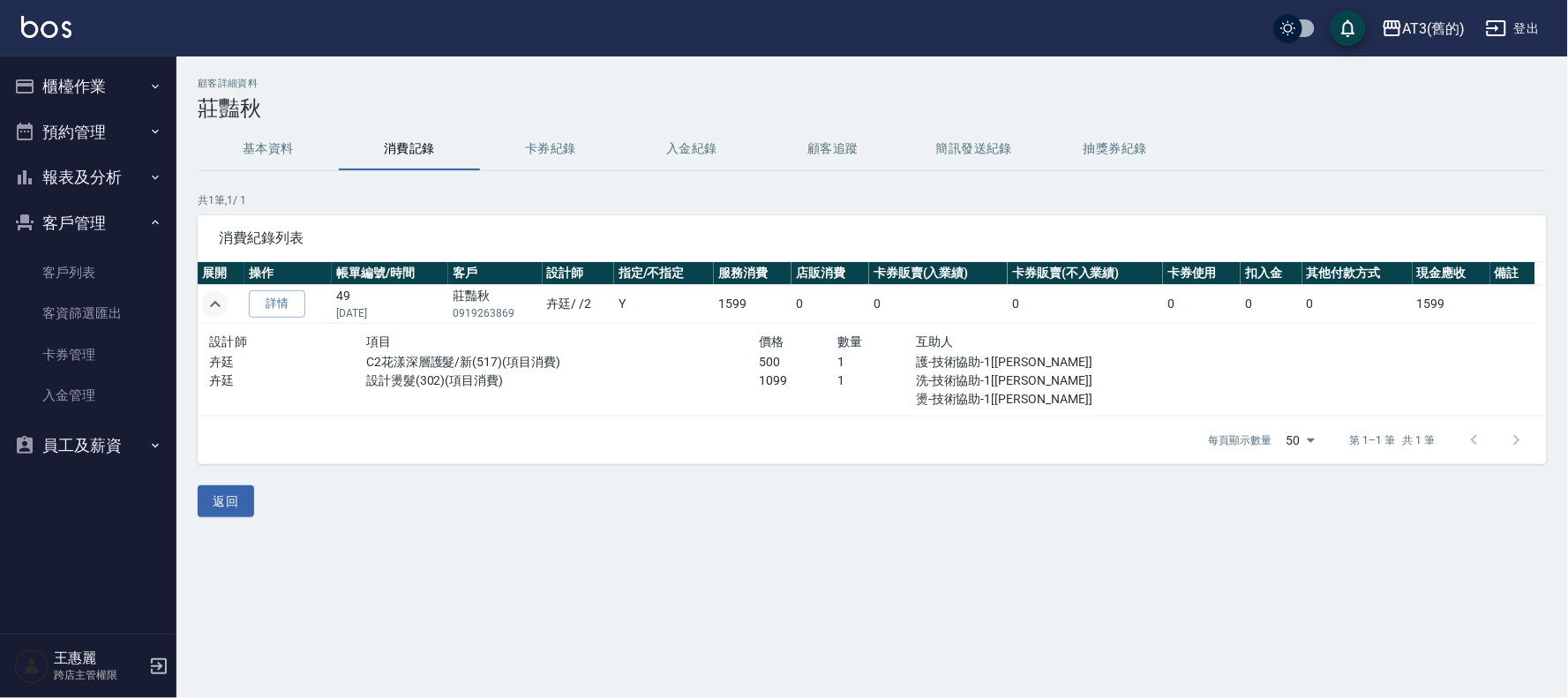
click at [1521, 20] on button "登出" at bounding box center [1513, 28] width 68 height 32
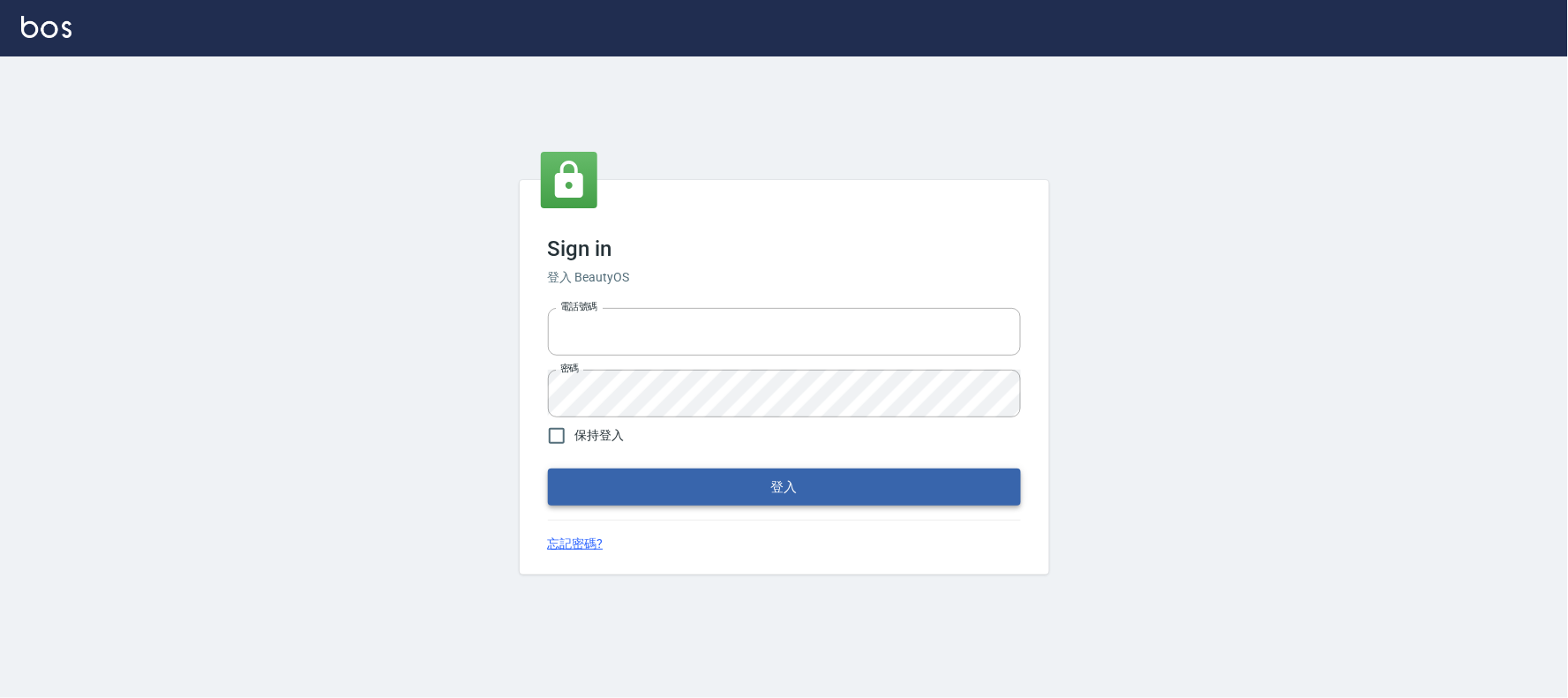
type input "032805930"
click at [748, 498] on button "登入" at bounding box center [784, 487] width 473 height 37
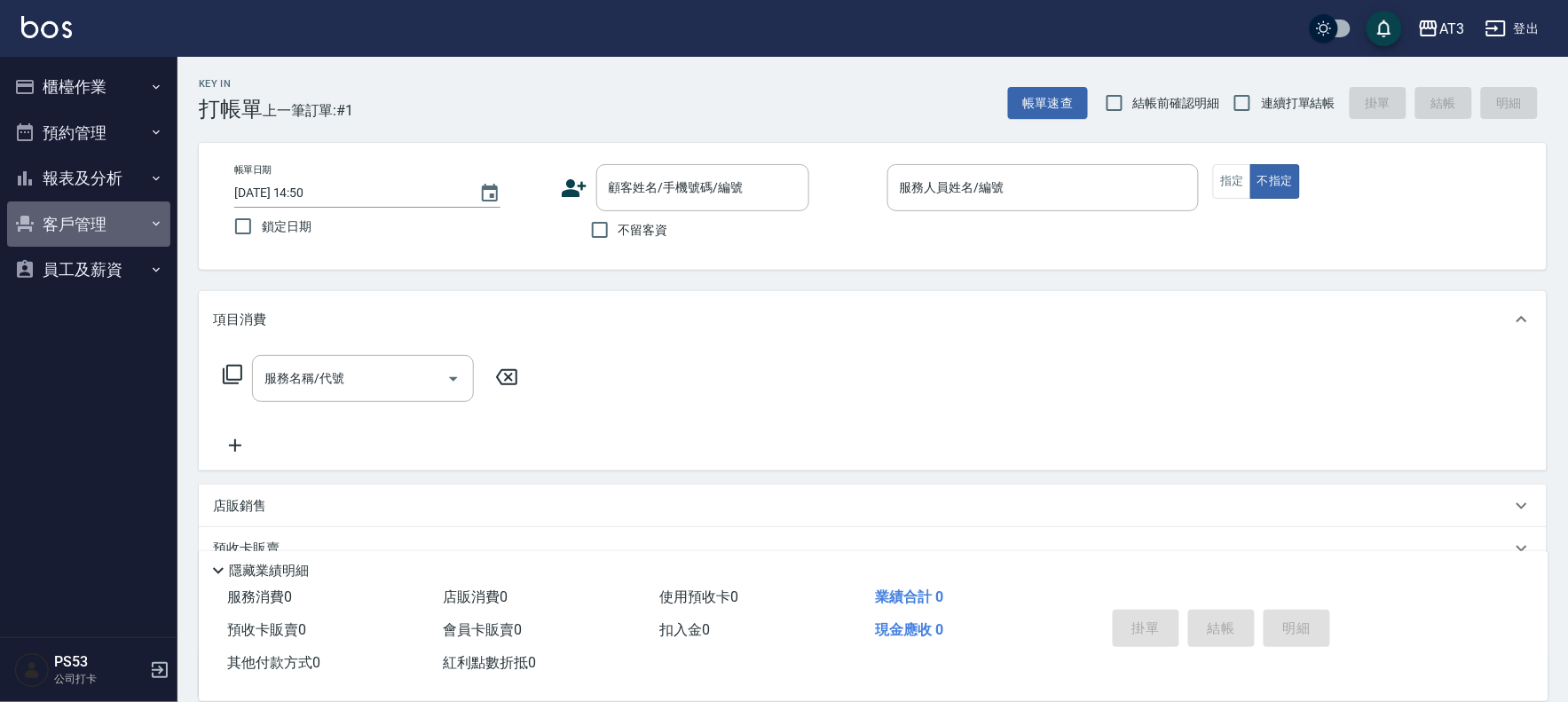
click at [102, 219] on button "客戶管理" at bounding box center [89, 225] width 164 height 46
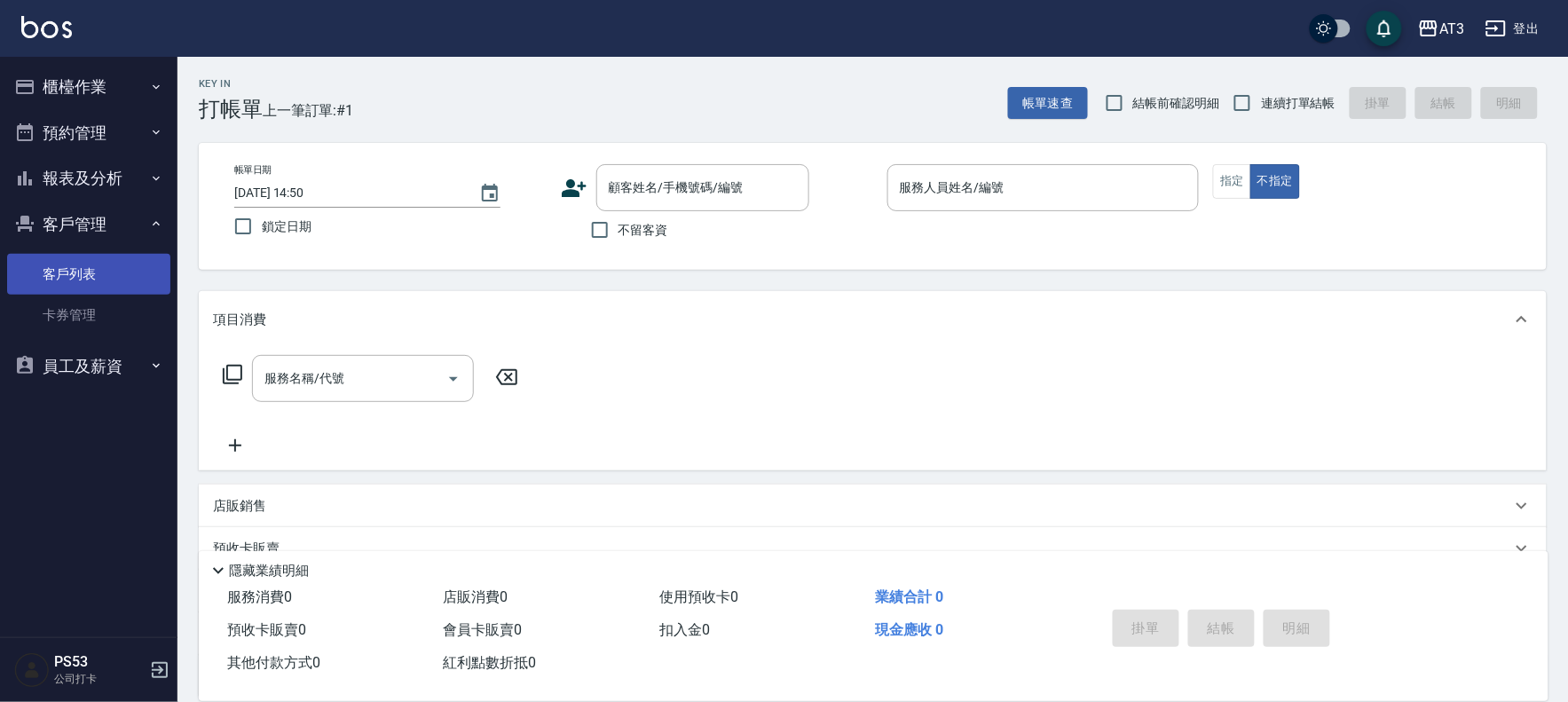
click at [77, 273] on link "客戶列表" at bounding box center [89, 274] width 164 height 41
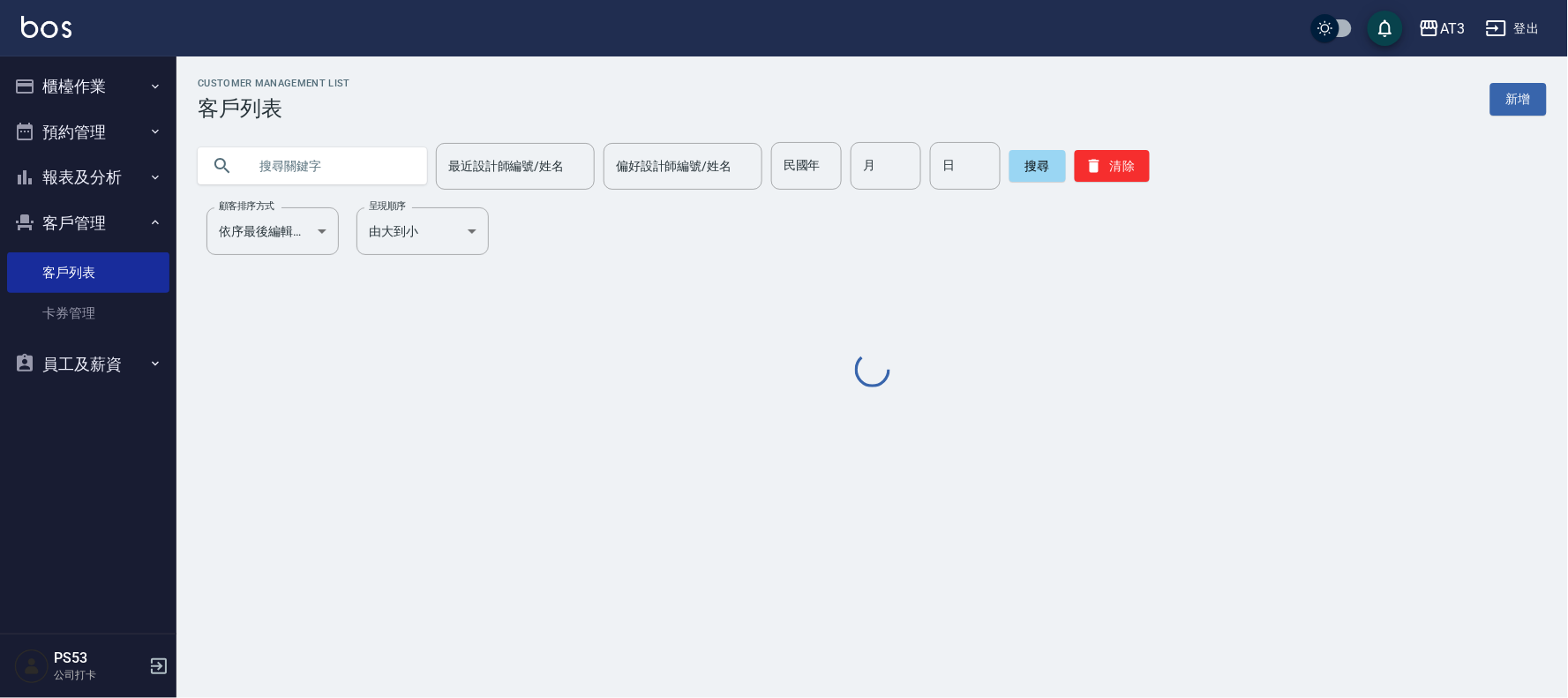
drag, startPoint x: 309, startPoint y: 168, endPoint x: 304, endPoint y: 181, distance: 13.9
click at [305, 174] on input "text" at bounding box center [330, 166] width 166 height 48
